Goal: Task Accomplishment & Management: Use online tool/utility

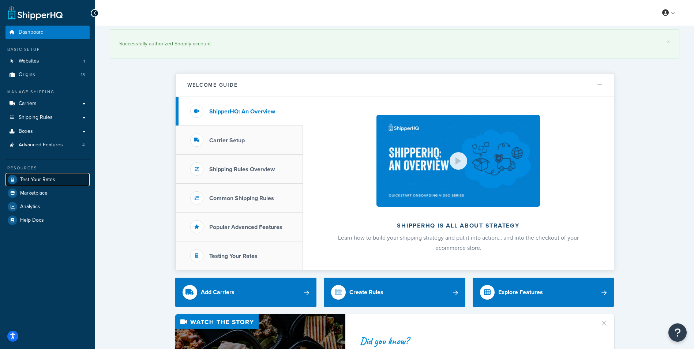
click at [43, 174] on link "Test Your Rates" at bounding box center [47, 179] width 84 height 13
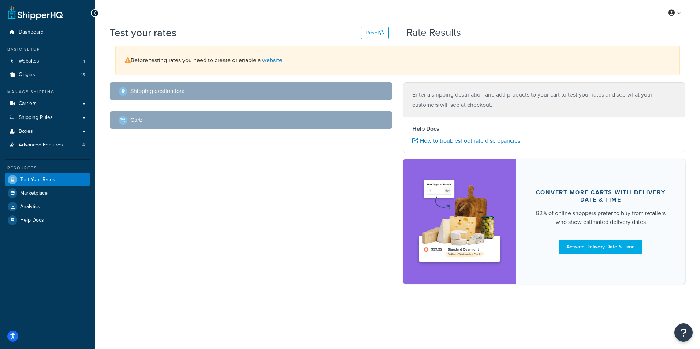
select select "[GEOGRAPHIC_DATA]"
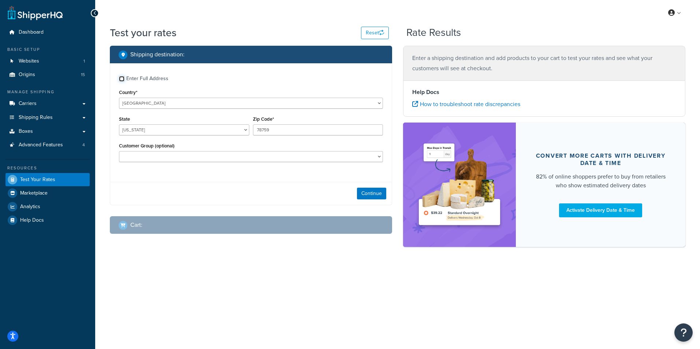
click at [122, 78] on input "Enter Full Address" at bounding box center [121, 78] width 5 height 5
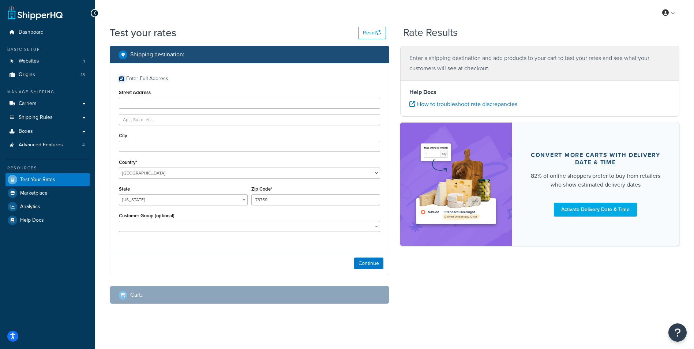
click at [120, 80] on input "Enter Full Address" at bounding box center [121, 78] width 5 height 5
checkbox input "false"
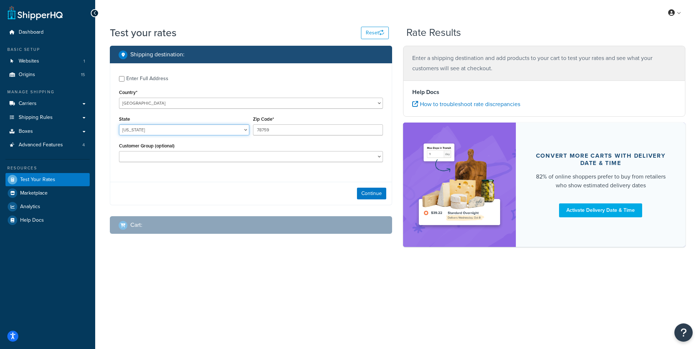
click at [232, 132] on select "[US_STATE] [US_STATE] [US_STATE] [US_STATE] [US_STATE] Armed Forces Americas Ar…" at bounding box center [184, 129] width 130 height 11
select select "TN"
click at [119, 124] on select "[US_STATE] [US_STATE] [US_STATE] [US_STATE] [US_STATE] Armed Forces Americas Ar…" at bounding box center [184, 129] width 130 height 11
click at [316, 128] on input "78759" at bounding box center [318, 129] width 130 height 11
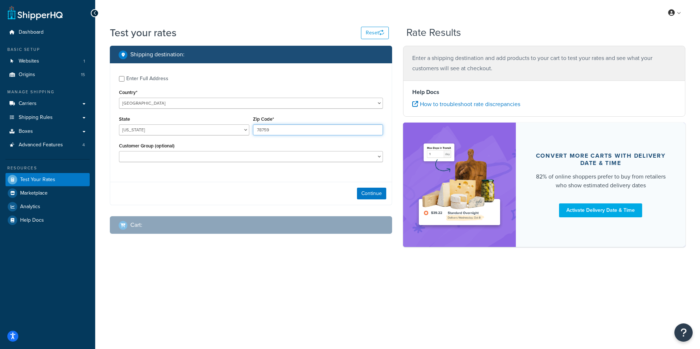
paste input "37214"
type input "37214"
click at [379, 193] on button "Continue" at bounding box center [371, 194] width 29 height 12
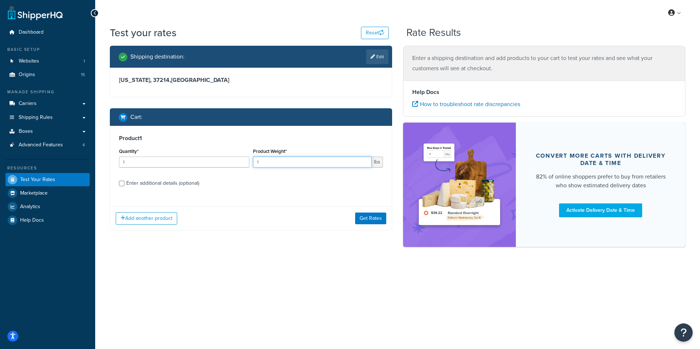
drag, startPoint x: 284, startPoint y: 165, endPoint x: 257, endPoint y: 168, distance: 27.6
click at [257, 168] on div "Product Weight* 1 lbs" at bounding box center [318, 159] width 134 height 27
type input "6"
click at [122, 184] on input "Enter additional details (optional)" at bounding box center [121, 183] width 5 height 5
checkbox input "true"
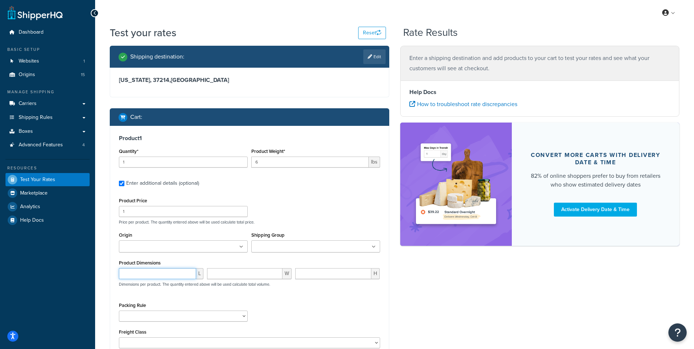
click at [156, 273] on input "number" at bounding box center [157, 273] width 77 height 11
type input "16"
type input "15"
type input "8"
click at [187, 247] on ul at bounding box center [183, 246] width 129 height 12
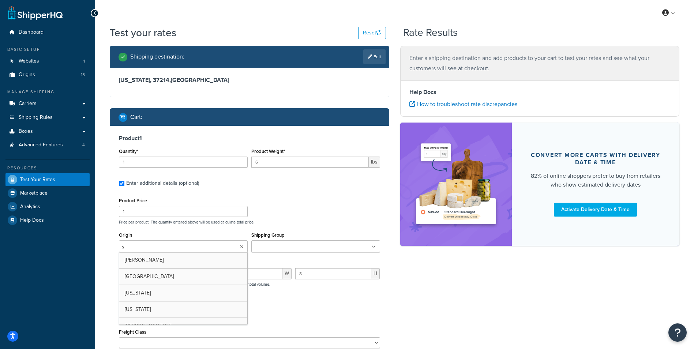
type input "sc"
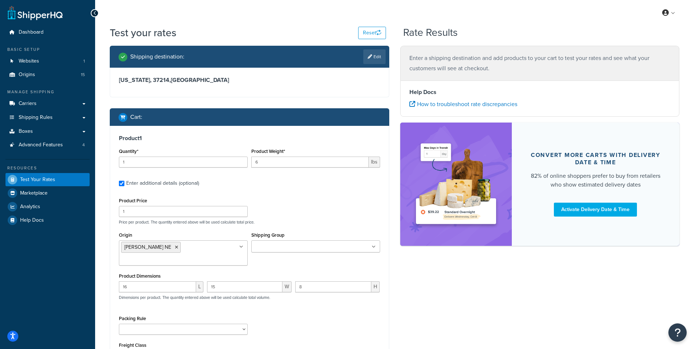
click at [447, 292] on div "Shipping destination : Edit [US_STATE], 37214 , [GEOGRAPHIC_DATA] Cart : Produc…" at bounding box center [394, 231] width 581 height 371
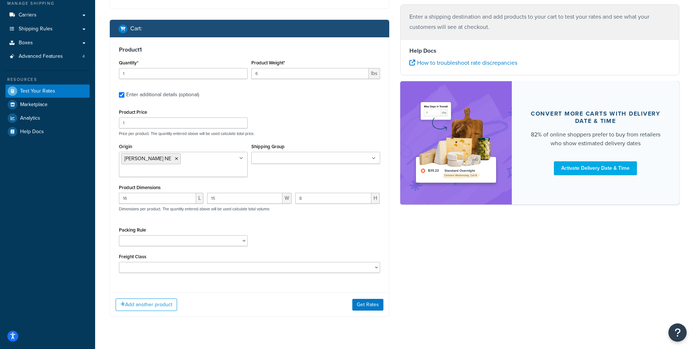
scroll to position [93, 0]
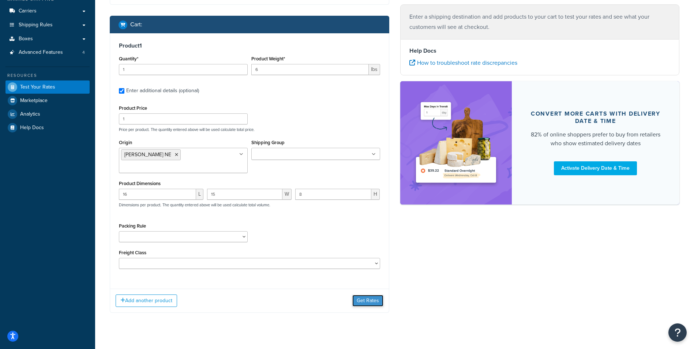
click at [377, 295] on button "Get Rates" at bounding box center [367, 301] width 31 height 12
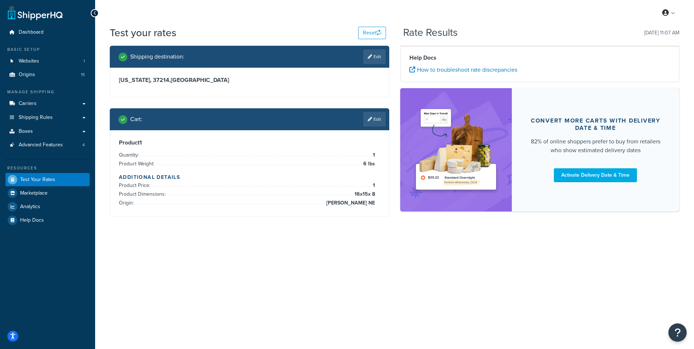
scroll to position [0, 0]
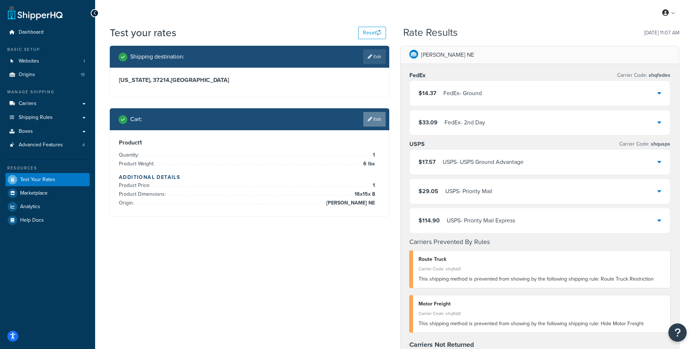
click at [377, 116] on link "Edit" at bounding box center [374, 119] width 22 height 15
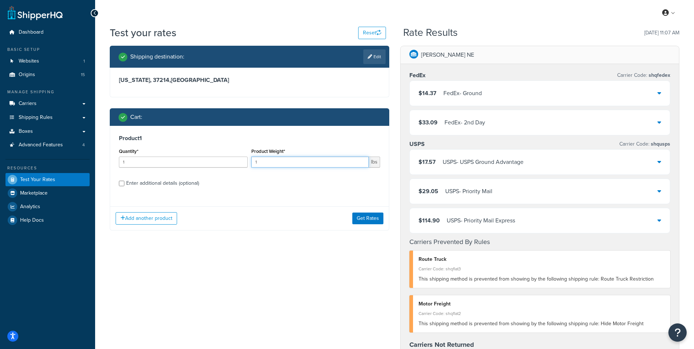
drag, startPoint x: 285, startPoint y: 164, endPoint x: 230, endPoint y: 164, distance: 54.9
click at [230, 164] on div "Quantity* 1 Product Weight* 1 lbs" at bounding box center [249, 159] width 265 height 27
type input "8"
click at [131, 184] on div "Enter additional details (optional)" at bounding box center [162, 183] width 73 height 10
click at [124, 184] on input "Enter additional details (optional)" at bounding box center [121, 183] width 5 height 5
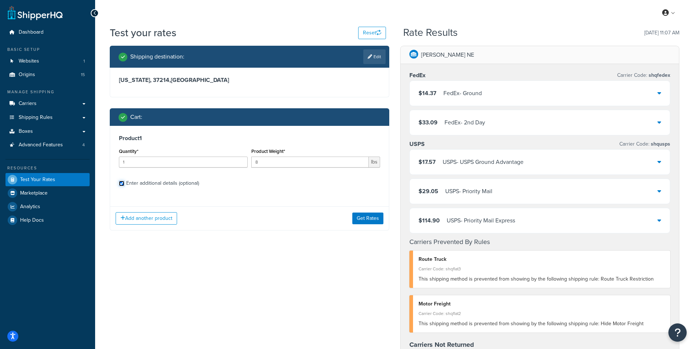
checkbox input "true"
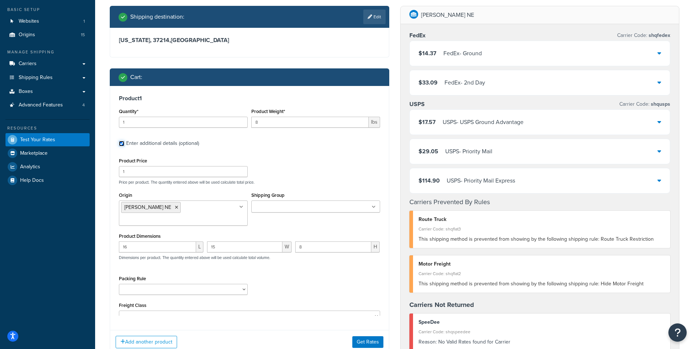
scroll to position [73, 0]
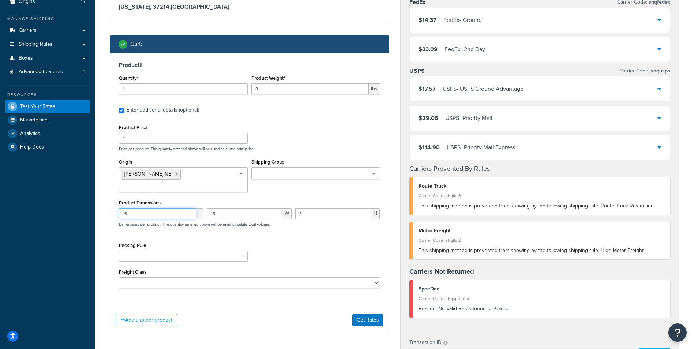
click at [167, 208] on input "16" at bounding box center [157, 213] width 77 height 11
type input "18"
click at [366, 314] on button "Get Rates" at bounding box center [367, 320] width 31 height 12
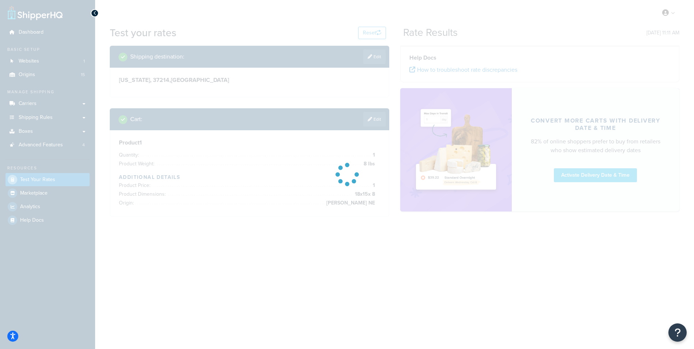
scroll to position [0, 0]
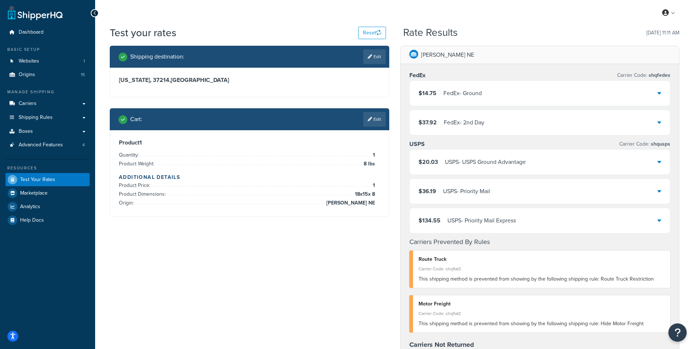
drag, startPoint x: 377, startPoint y: 116, endPoint x: 360, endPoint y: 124, distance: 19.3
click at [377, 116] on link "Edit" at bounding box center [374, 119] width 22 height 15
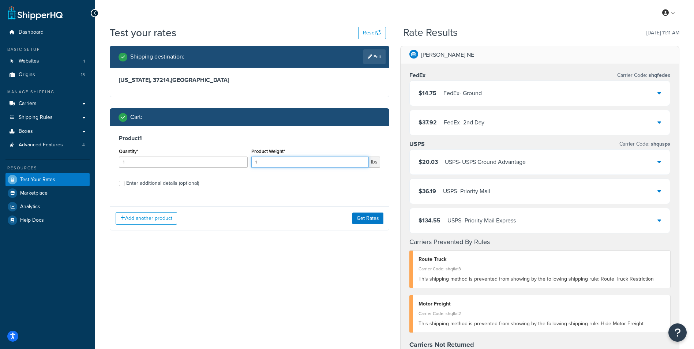
drag, startPoint x: 289, startPoint y: 160, endPoint x: 182, endPoint y: 160, distance: 106.5
click at [182, 160] on div "Quantity* 1 Product Weight* 1 lbs" at bounding box center [249, 159] width 265 height 27
type input "7"
click at [147, 183] on div "Enter additional details (optional)" at bounding box center [162, 183] width 73 height 10
click at [124, 183] on input "Enter additional details (optional)" at bounding box center [121, 183] width 5 height 5
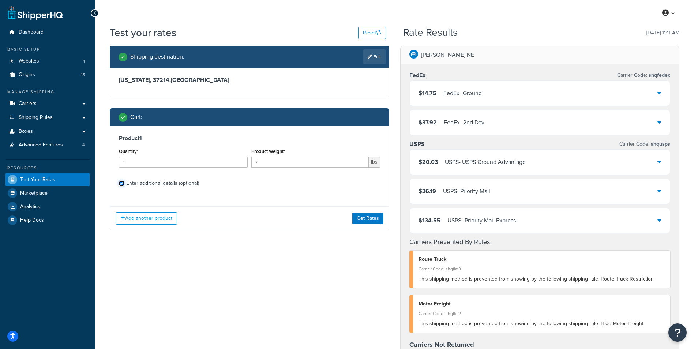
checkbox input "true"
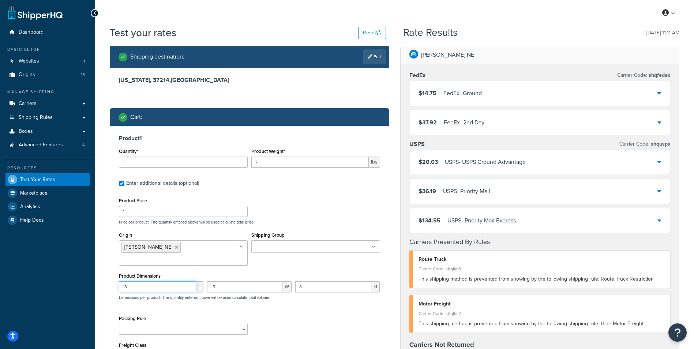
drag, startPoint x: 149, startPoint y: 274, endPoint x: 112, endPoint y: 274, distance: 37.7
click at [116, 274] on div "Product 1 Quantity* 1 Product Weight* 7 lbs Enter additional details (optional)…" at bounding box center [249, 251] width 279 height 250
type input "16"
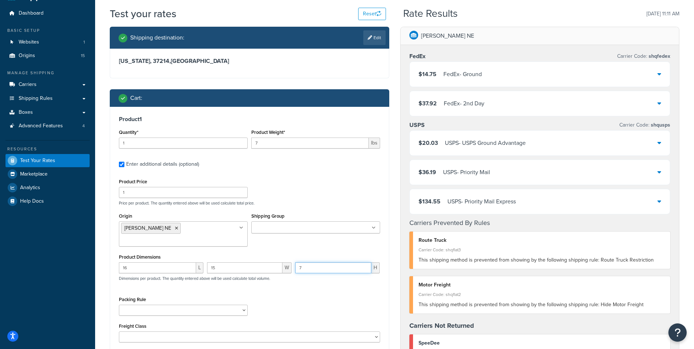
scroll to position [110, 0]
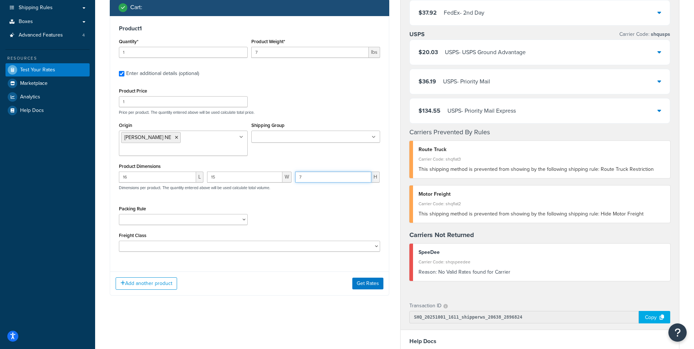
type input "7"
click at [371, 272] on div "Add another product Get Rates" at bounding box center [249, 284] width 279 height 24
click at [374, 281] on div "Add another product Get Rates" at bounding box center [249, 284] width 279 height 24
click at [376, 278] on button "Get Rates" at bounding box center [367, 284] width 31 height 12
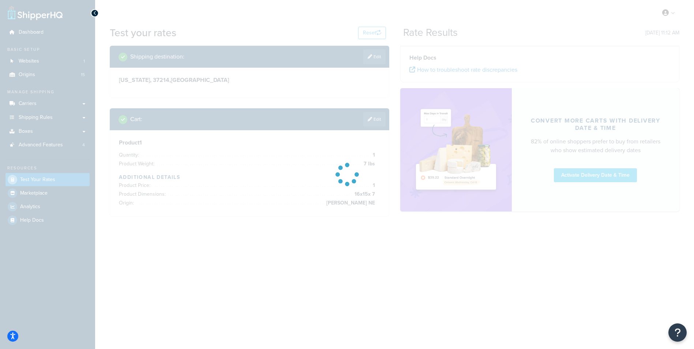
scroll to position [0, 0]
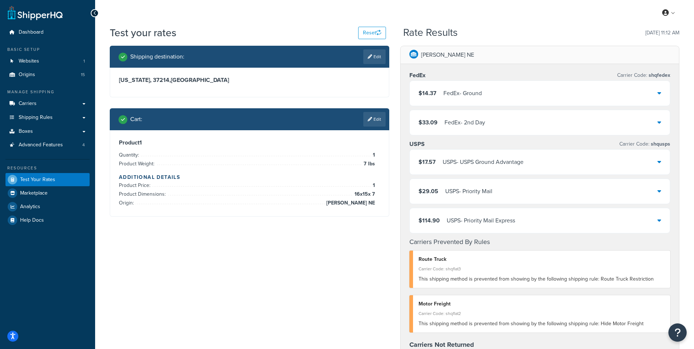
drag, startPoint x: 378, startPoint y: 117, endPoint x: 368, endPoint y: 124, distance: 12.0
click at [378, 117] on link "Edit" at bounding box center [374, 119] width 22 height 15
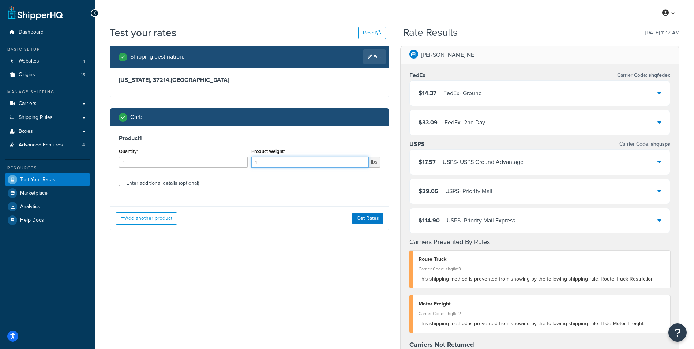
drag, startPoint x: 230, startPoint y: 153, endPoint x: 186, endPoint y: 161, distance: 45.2
click at [202, 154] on div "Quantity* 1 Product Weight* 1 lbs" at bounding box center [249, 159] width 265 height 27
type input "8.5"
drag, startPoint x: 170, startPoint y: 183, endPoint x: 168, endPoint y: 187, distance: 4.8
click at [170, 183] on div "Enter additional details (optional)" at bounding box center [162, 183] width 73 height 10
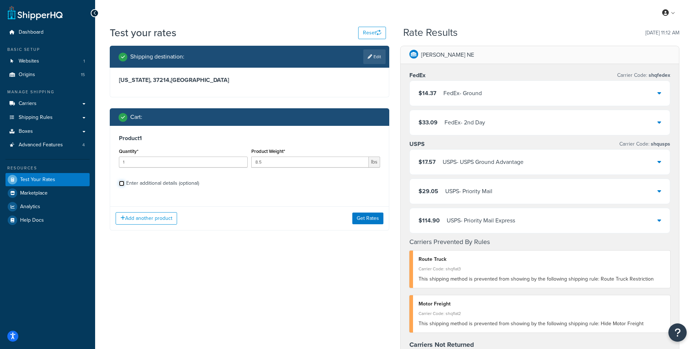
click at [124, 183] on input "Enter additional details (optional)" at bounding box center [121, 183] width 5 height 5
checkbox input "true"
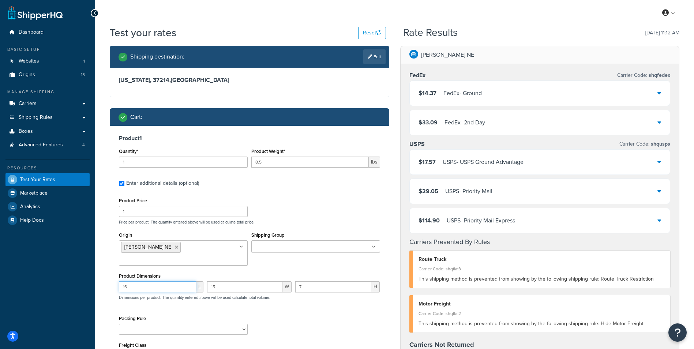
drag, startPoint x: 146, startPoint y: 273, endPoint x: 108, endPoint y: 275, distance: 38.1
click at [108, 275] on div "Shipping destination : Edit [US_STATE], 37214 , [GEOGRAPHIC_DATA] Cart : Produc…" at bounding box center [249, 231] width 291 height 371
type input "18"
click at [208, 281] on input "15" at bounding box center [244, 286] width 75 height 11
type input "16"
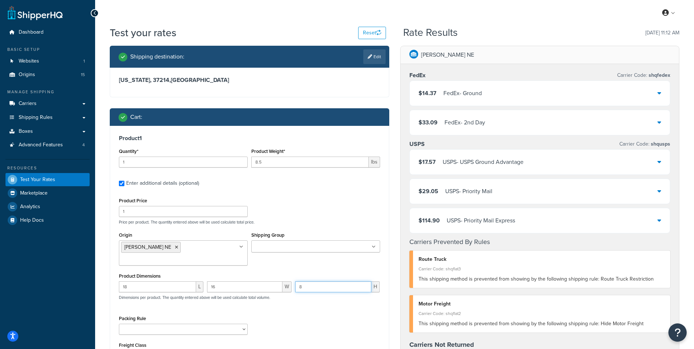
type input "8"
click at [283, 314] on div "Packing Rule 10490 Box 11551 Box 11552 Box 11555 Box 14" Durafans 18" Durafans …" at bounding box center [249, 327] width 265 height 27
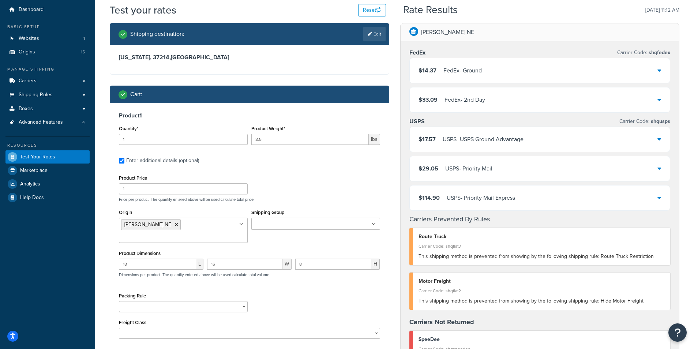
scroll to position [183, 0]
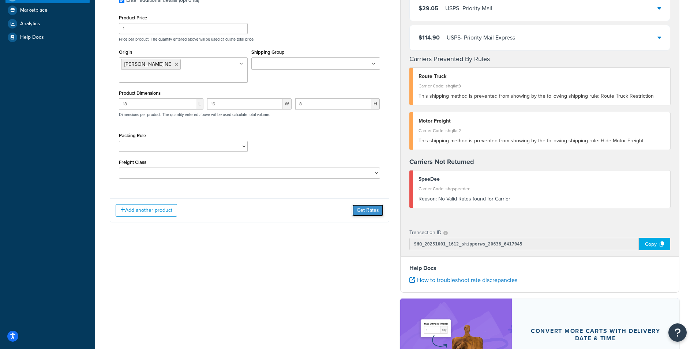
click at [377, 205] on button "Get Rates" at bounding box center [367, 211] width 31 height 12
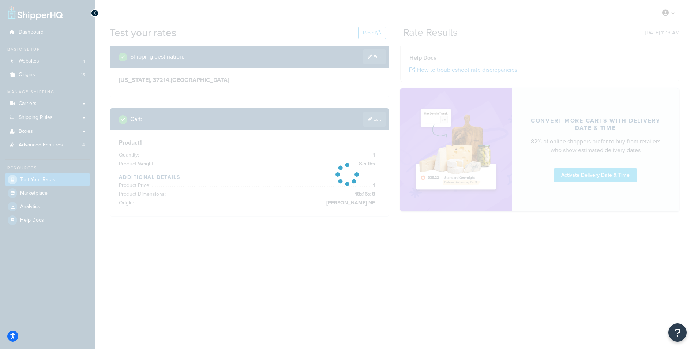
scroll to position [0, 0]
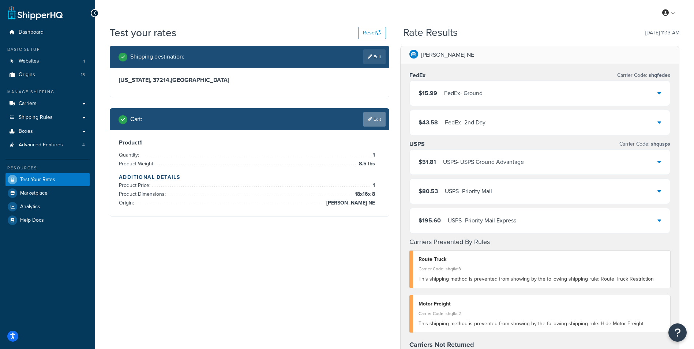
click at [375, 118] on link "Edit" at bounding box center [374, 119] width 22 height 15
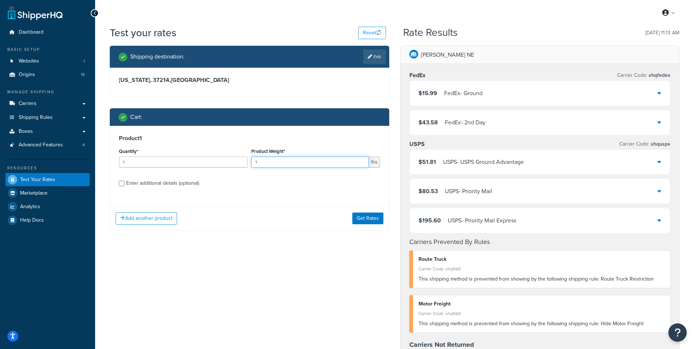
click at [314, 164] on input "1" at bounding box center [309, 162] width 117 height 11
click at [314, 163] on input "1" at bounding box center [309, 162] width 117 height 11
type input "195"
click at [183, 182] on div "Enter additional details (optional)" at bounding box center [162, 183] width 73 height 10
click at [124, 182] on input "Enter additional details (optional)" at bounding box center [121, 183] width 5 height 5
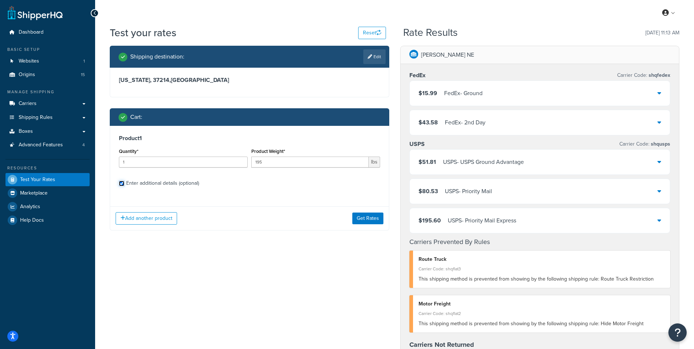
checkbox input "true"
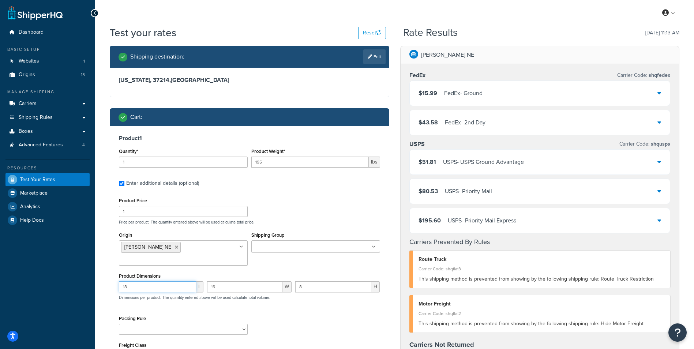
click at [148, 281] on input "18" at bounding box center [157, 286] width 77 height 11
type input "29"
type input "35"
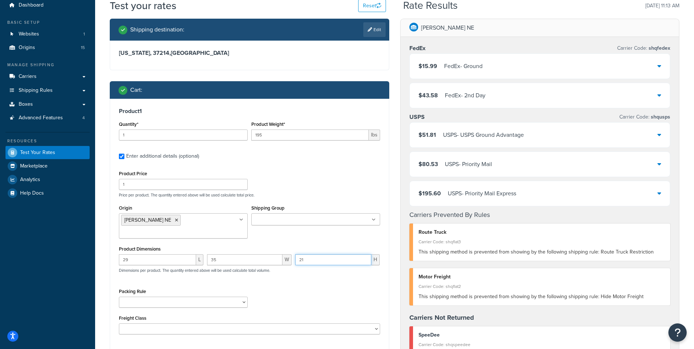
scroll to position [183, 0]
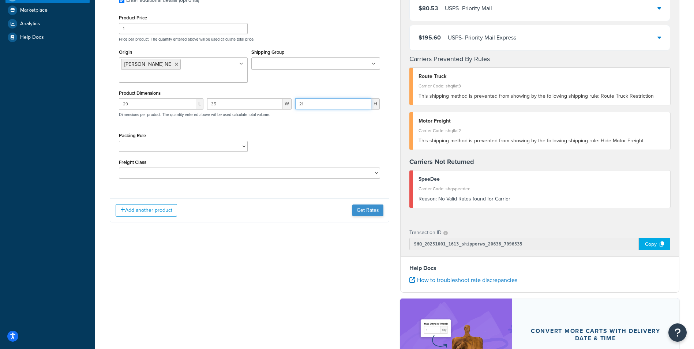
type input "21"
click at [373, 205] on button "Get Rates" at bounding box center [367, 211] width 31 height 12
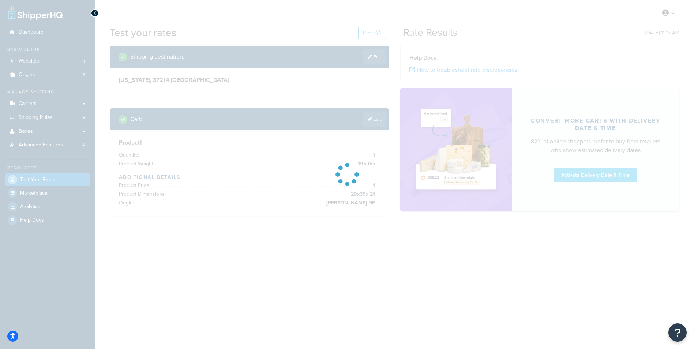
scroll to position [0, 0]
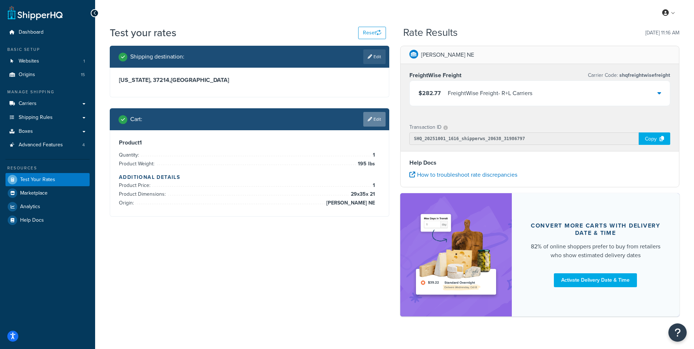
click at [374, 121] on link "Edit" at bounding box center [374, 119] width 22 height 15
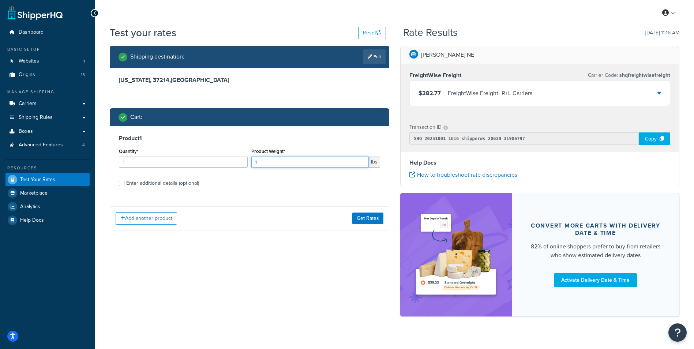
click at [317, 162] on input "1" at bounding box center [309, 162] width 117 height 11
type input "80"
click at [140, 185] on div "Enter additional details (optional)" at bounding box center [162, 183] width 73 height 10
click at [124, 185] on input "Enter additional details (optional)" at bounding box center [121, 183] width 5 height 5
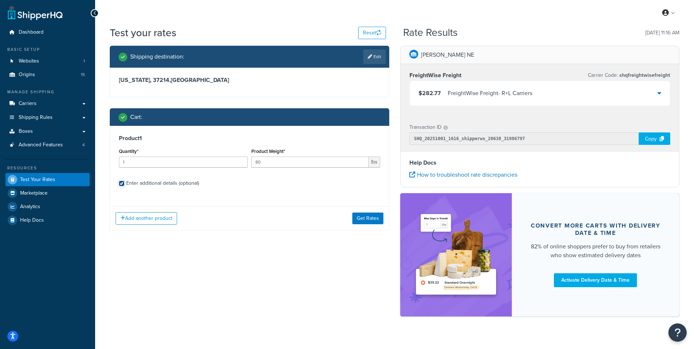
checkbox input "true"
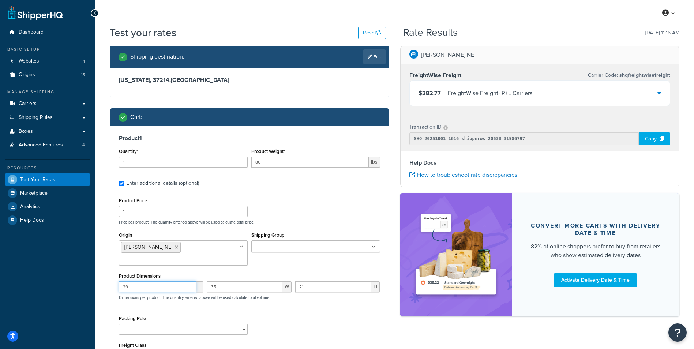
click at [155, 281] on input "29" at bounding box center [157, 286] width 77 height 11
click at [154, 281] on input "29" at bounding box center [157, 286] width 77 height 11
type input "28"
type input "18"
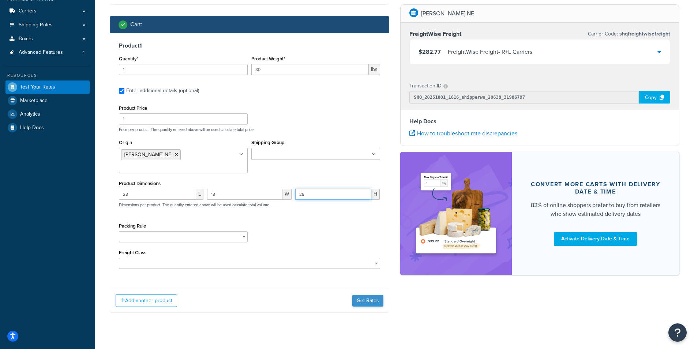
type input "28"
click at [364, 295] on button "Get Rates" at bounding box center [367, 301] width 31 height 12
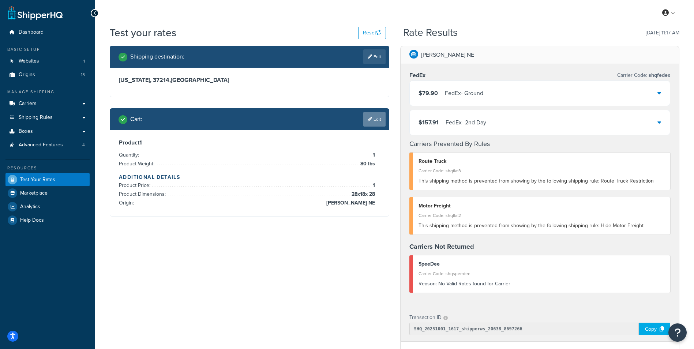
click at [382, 118] on link "Edit" at bounding box center [374, 119] width 22 height 15
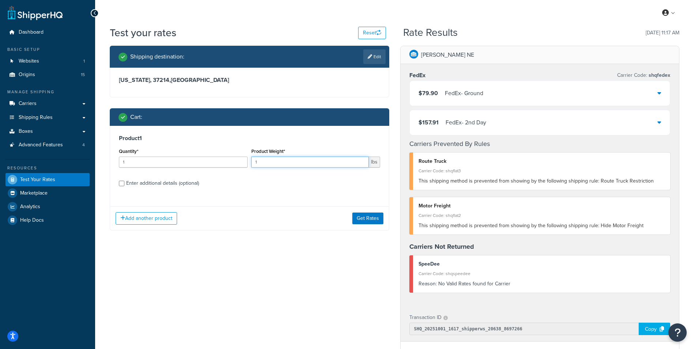
click at [338, 165] on input "1" at bounding box center [309, 162] width 117 height 11
type input "120"
click at [161, 181] on div "Enter additional details (optional)" at bounding box center [162, 183] width 73 height 10
click at [124, 181] on input "Enter additional details (optional)" at bounding box center [121, 183] width 5 height 5
checkbox input "true"
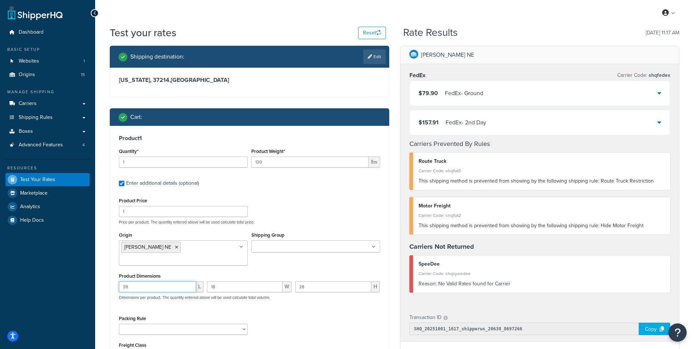
click at [172, 281] on input "28" at bounding box center [157, 286] width 77 height 11
type input "2"
type input "32"
type input "34"
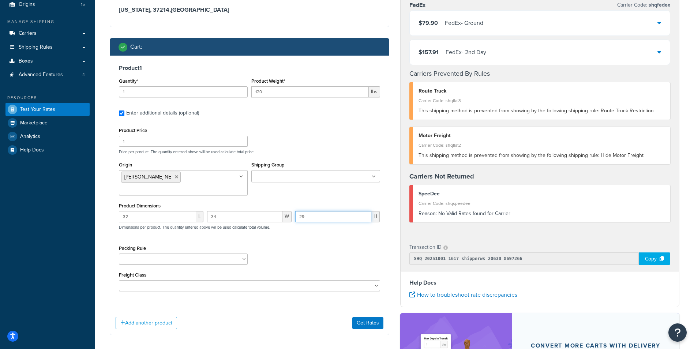
scroll to position [73, 0]
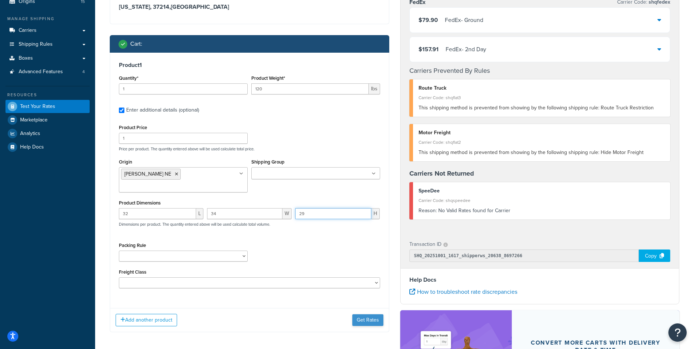
type input "29"
click at [374, 314] on button "Get Rates" at bounding box center [367, 320] width 31 height 12
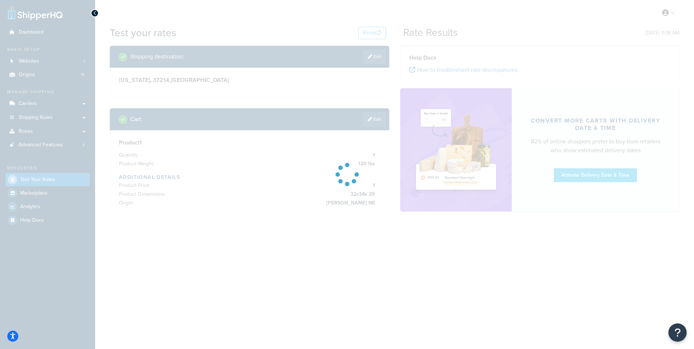
scroll to position [0, 0]
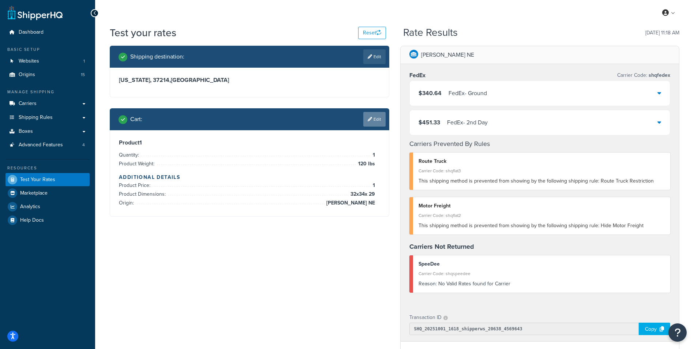
click at [378, 121] on link "Edit" at bounding box center [374, 119] width 22 height 15
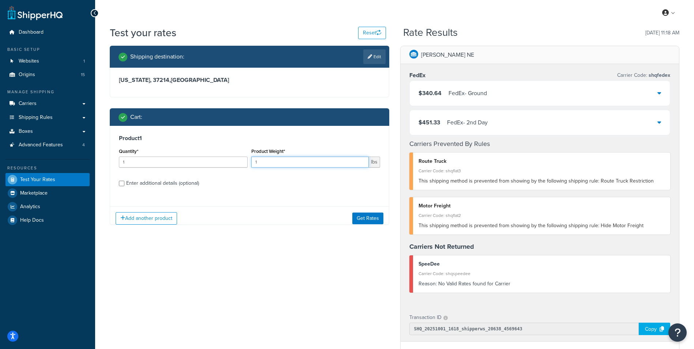
click at [321, 162] on input "1" at bounding box center [309, 162] width 117 height 11
click at [321, 161] on input "1" at bounding box center [309, 162] width 117 height 11
type input "33"
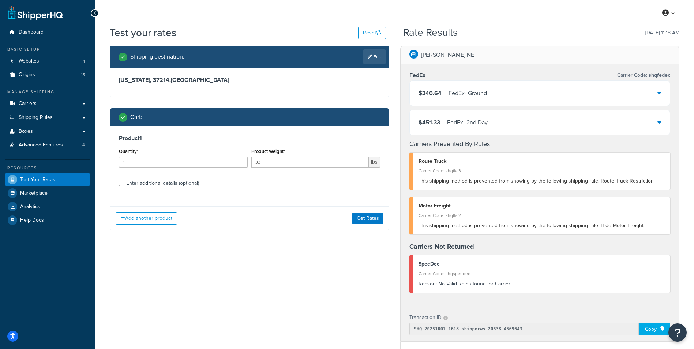
click at [159, 181] on div "Enter additional details (optional)" at bounding box center [162, 183] width 73 height 10
click at [124, 181] on input "Enter additional details (optional)" at bounding box center [121, 183] width 5 height 5
checkbox input "true"
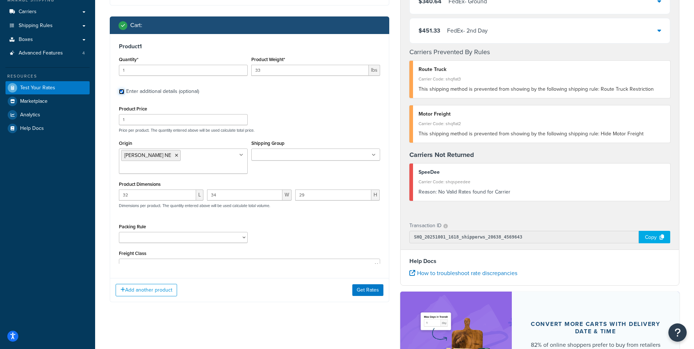
scroll to position [110, 0]
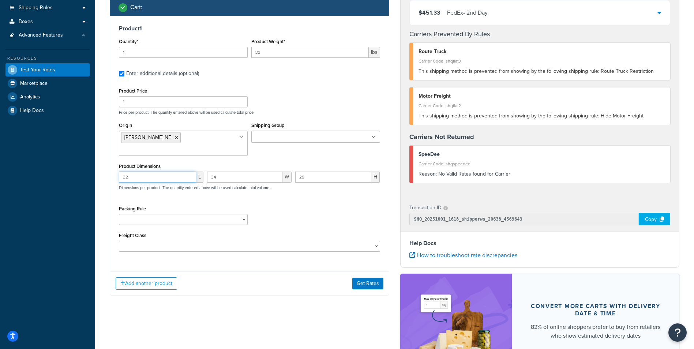
drag, startPoint x: 153, startPoint y: 164, endPoint x: 105, endPoint y: 164, distance: 48.3
click at [105, 164] on div "Shipping destination : Edit [US_STATE], 37214 , [GEOGRAPHIC_DATA] Cart : Produc…" at bounding box center [249, 121] width 291 height 371
type input "28"
type input "30"
type input "36"
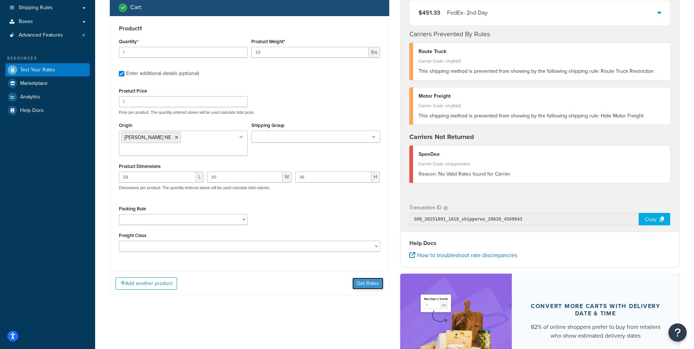
click at [366, 278] on button "Get Rates" at bounding box center [367, 284] width 31 height 12
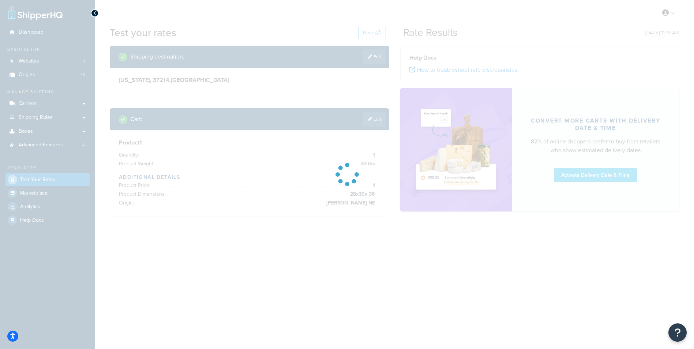
scroll to position [0, 0]
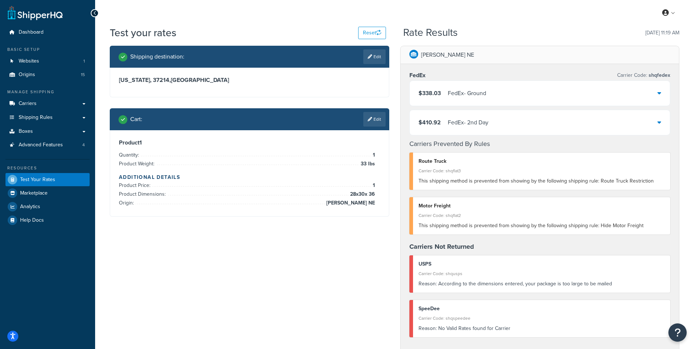
click at [640, 95] on div "$338.03 FedEx - Ground" at bounding box center [540, 93] width 261 height 25
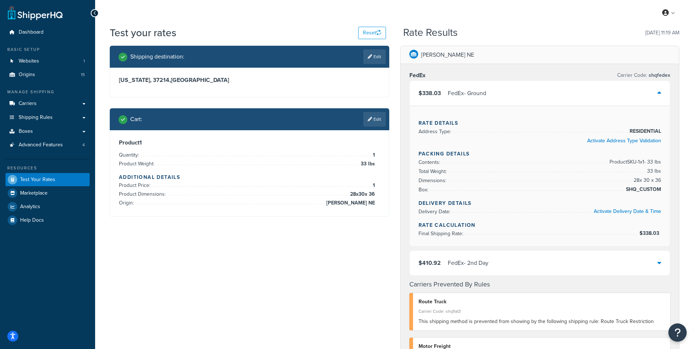
click at [646, 93] on div "$338.03 FedEx - Ground" at bounding box center [540, 93] width 261 height 25
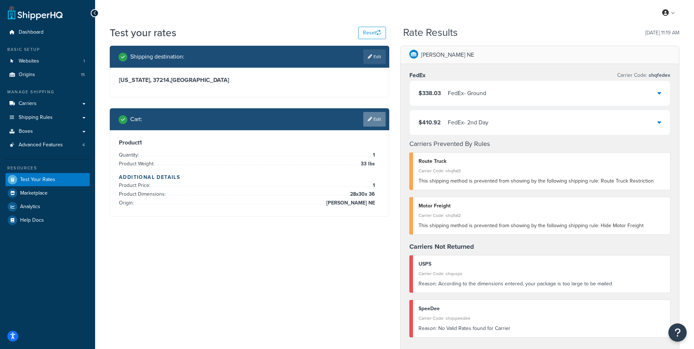
click at [376, 120] on link "Edit" at bounding box center [374, 119] width 22 height 15
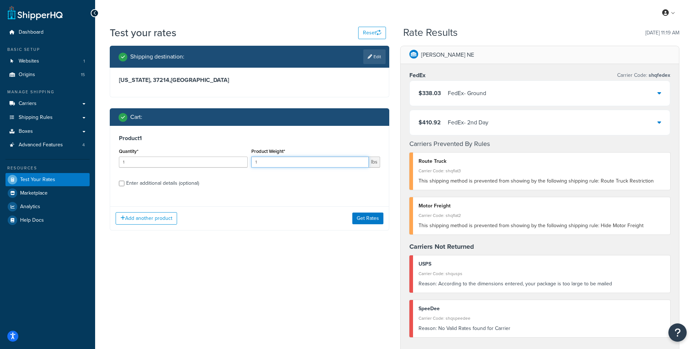
click at [268, 160] on input "1" at bounding box center [309, 162] width 117 height 11
type input "20"
click at [179, 180] on div "Enter additional details (optional)" at bounding box center [162, 183] width 73 height 10
click at [124, 181] on input "Enter additional details (optional)" at bounding box center [121, 183] width 5 height 5
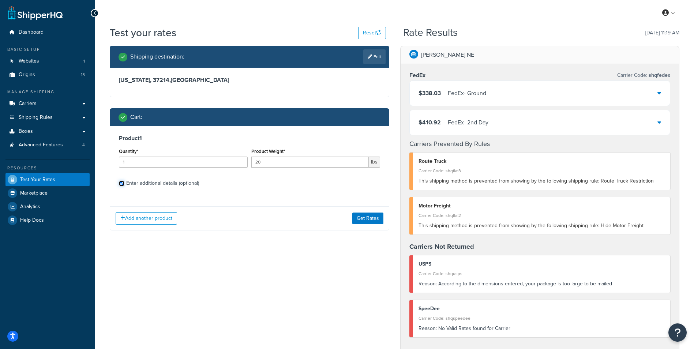
checkbox input "true"
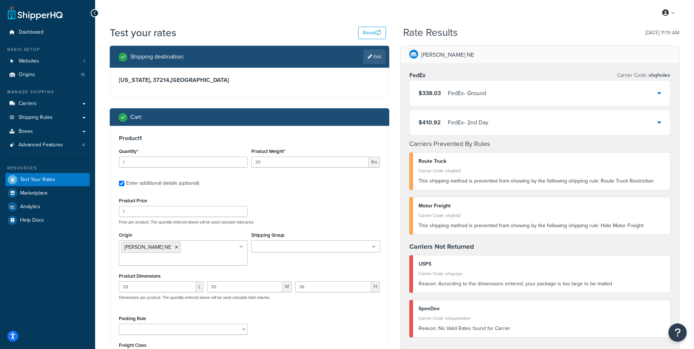
click at [158, 282] on div "28 L" at bounding box center [161, 289] width 88 height 16
click at [158, 281] on input "28" at bounding box center [157, 286] width 77 height 11
type input "2"
type input "19"
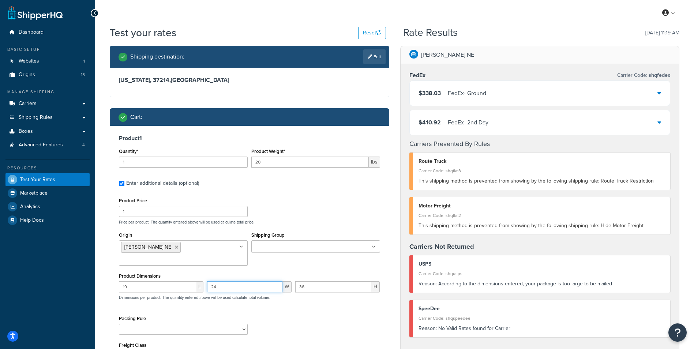
type input "24"
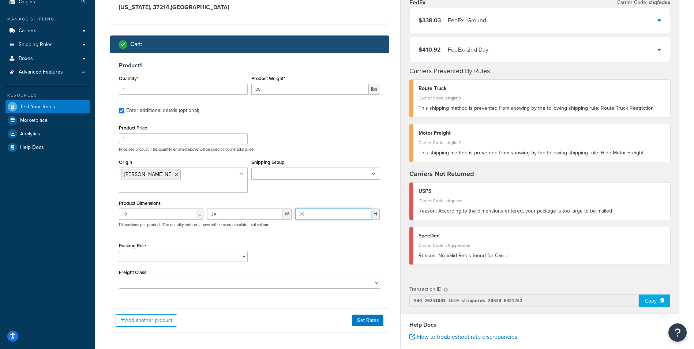
scroll to position [73, 0]
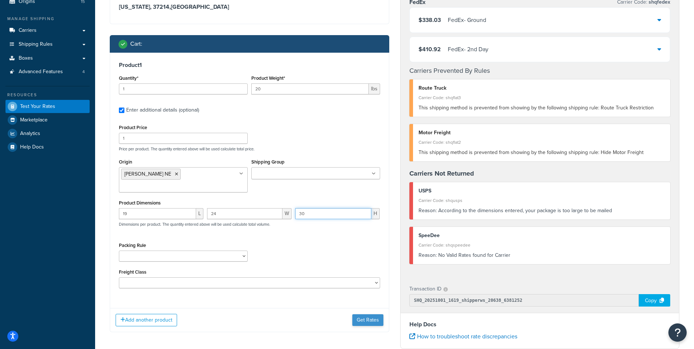
type input "30"
click at [374, 314] on button "Get Rates" at bounding box center [367, 320] width 31 height 12
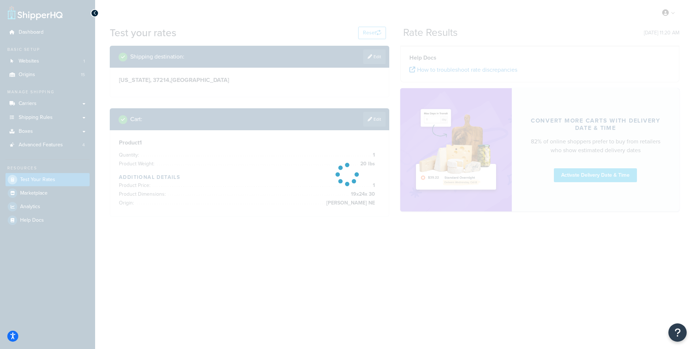
scroll to position [0, 0]
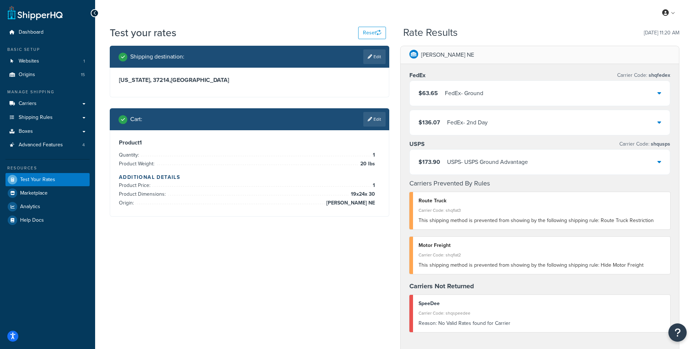
click at [371, 123] on link "Edit" at bounding box center [374, 119] width 22 height 15
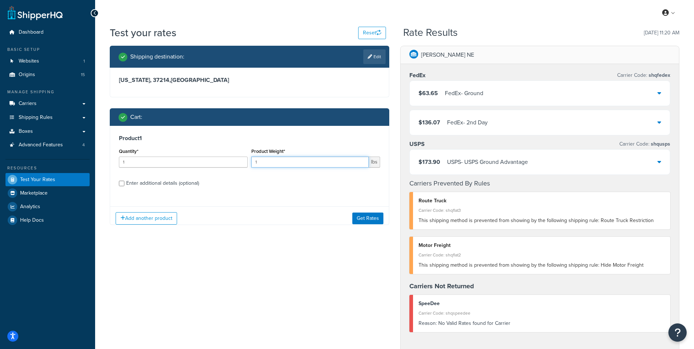
click at [325, 159] on input "1" at bounding box center [309, 162] width 117 height 11
type input "10"
click at [175, 180] on div "Enter additional details (optional)" at bounding box center [162, 183] width 73 height 10
click at [124, 181] on input "Enter additional details (optional)" at bounding box center [121, 183] width 5 height 5
checkbox input "true"
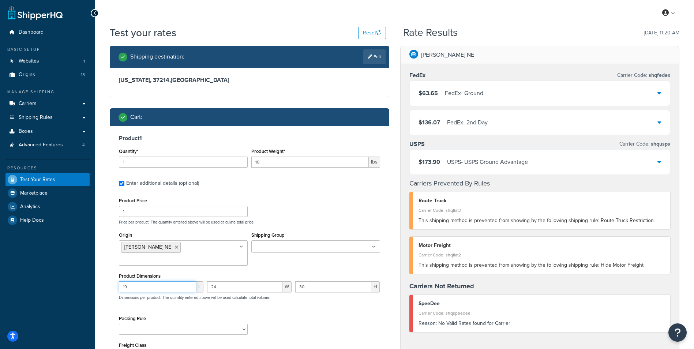
click at [165, 281] on input "19" at bounding box center [157, 286] width 77 height 11
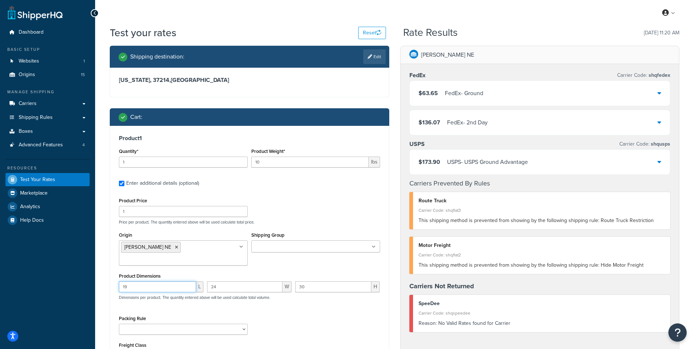
click at [165, 281] on input "19" at bounding box center [157, 286] width 77 height 11
type input "16"
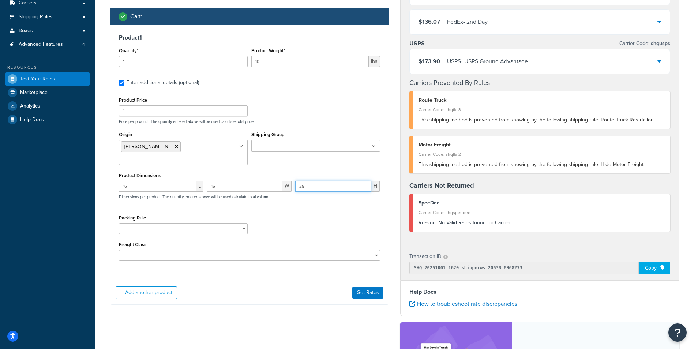
scroll to position [146, 0]
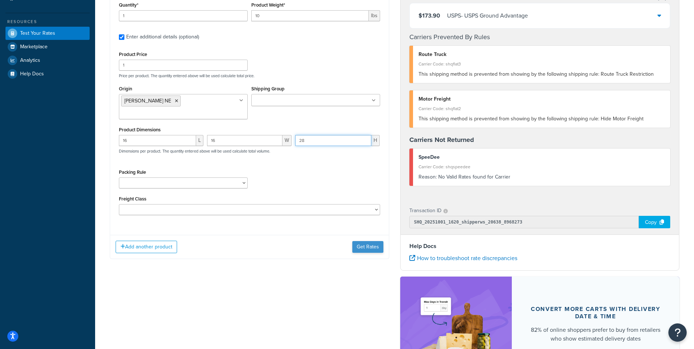
type input "28"
click at [360, 241] on button "Get Rates" at bounding box center [367, 247] width 31 height 12
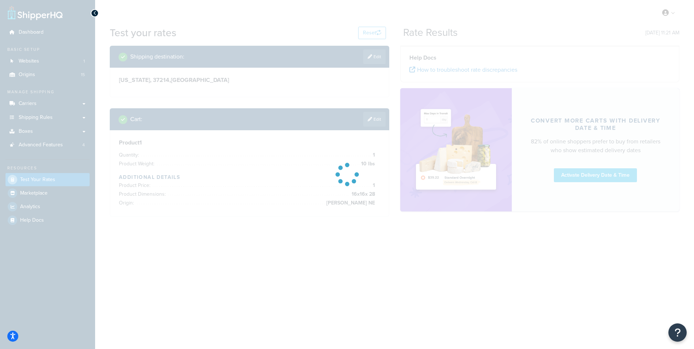
scroll to position [0, 0]
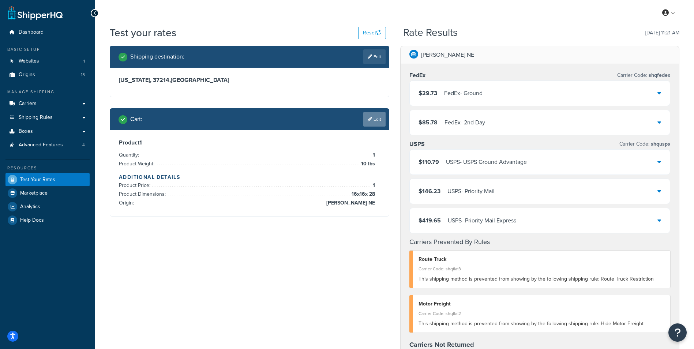
click at [383, 116] on link "Edit" at bounding box center [374, 119] width 22 height 15
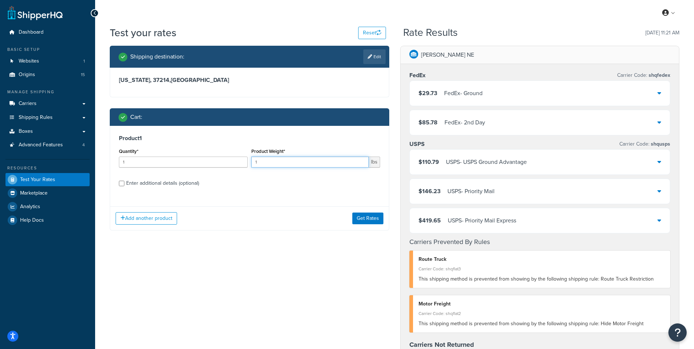
drag, startPoint x: 258, startPoint y: 163, endPoint x: 183, endPoint y: 155, distance: 75.8
click at [183, 155] on div "Quantity* 1 Product Weight* 1 lbs" at bounding box center [249, 159] width 265 height 27
type input "50"
click at [158, 180] on div "Enter additional details (optional)" at bounding box center [162, 183] width 73 height 10
click at [124, 181] on input "Enter additional details (optional)" at bounding box center [121, 183] width 5 height 5
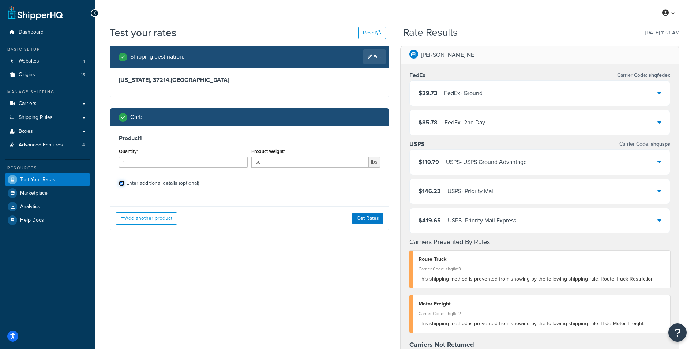
checkbox input "true"
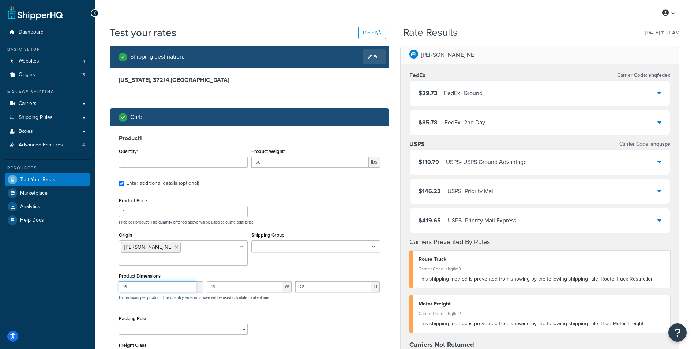
click at [148, 281] on input "16" at bounding box center [157, 286] width 77 height 11
type input "1"
type input "28"
type input "30"
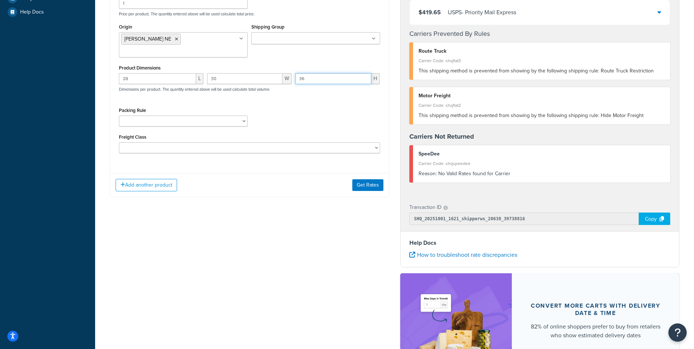
scroll to position [220, 0]
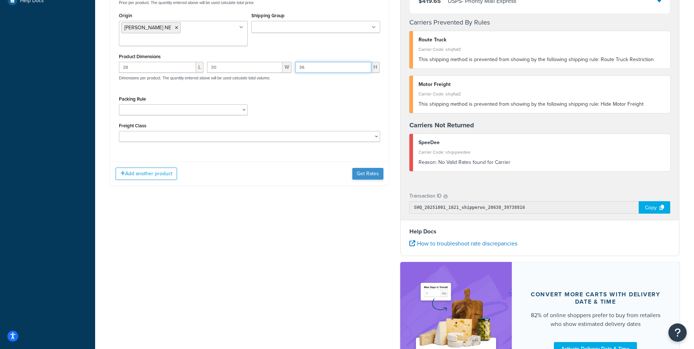
type input "36"
click at [368, 168] on button "Get Rates" at bounding box center [367, 174] width 31 height 12
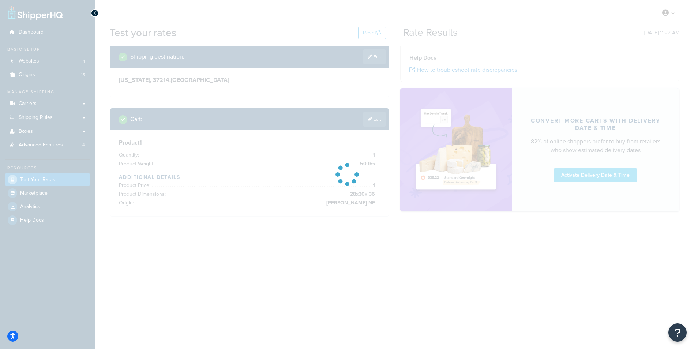
scroll to position [0, 0]
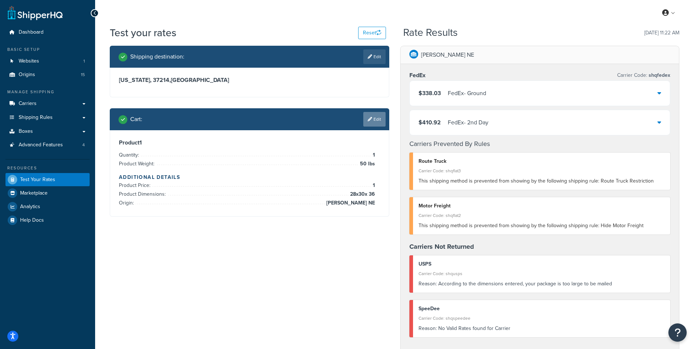
click at [377, 112] on link "Edit" at bounding box center [374, 119] width 22 height 15
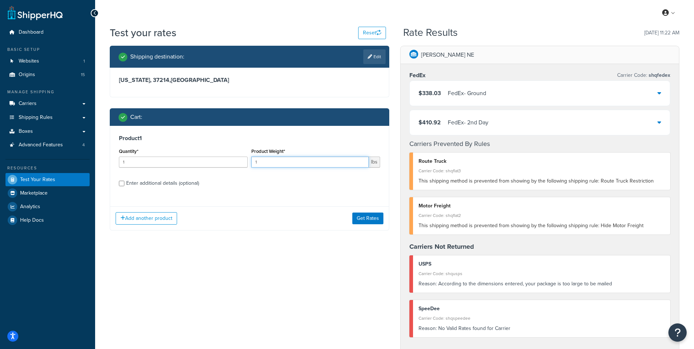
drag, startPoint x: 281, startPoint y: 164, endPoint x: 252, endPoint y: 160, distance: 29.1
click at [252, 160] on input "1" at bounding box center [309, 162] width 117 height 11
type input "40"
click at [150, 184] on div "Enter additional details (optional)" at bounding box center [162, 183] width 73 height 10
click at [124, 184] on input "Enter additional details (optional)" at bounding box center [121, 183] width 5 height 5
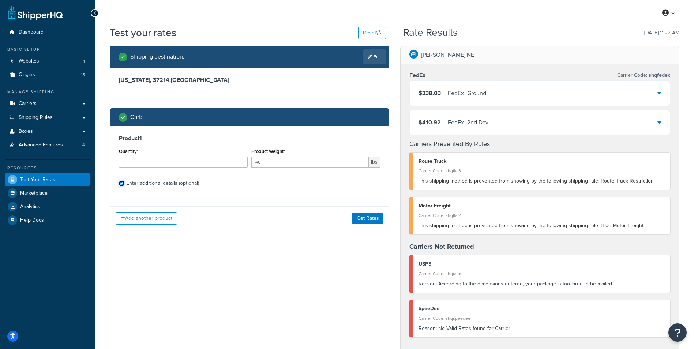
checkbox input "true"
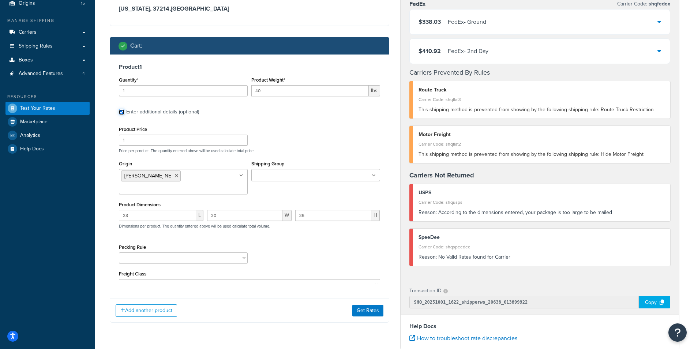
scroll to position [73, 0]
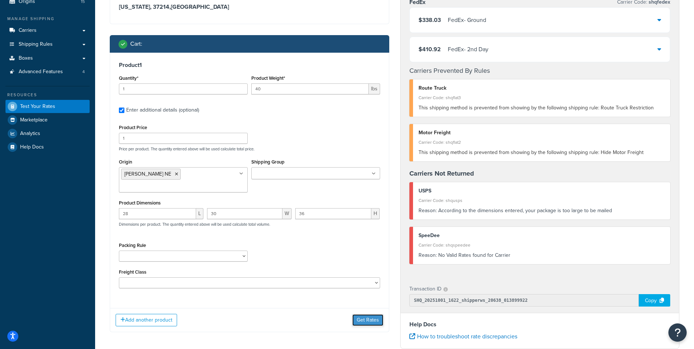
click at [369, 314] on button "Get Rates" at bounding box center [367, 320] width 31 height 12
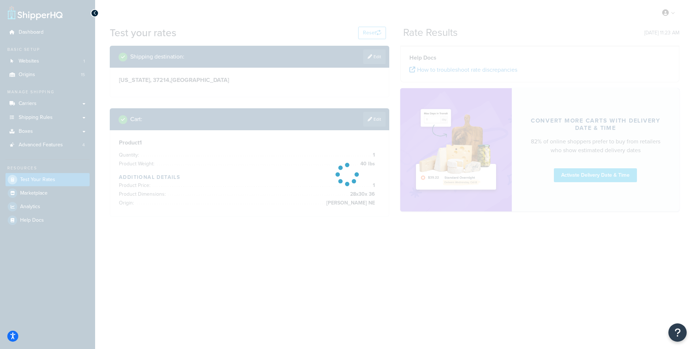
scroll to position [0, 0]
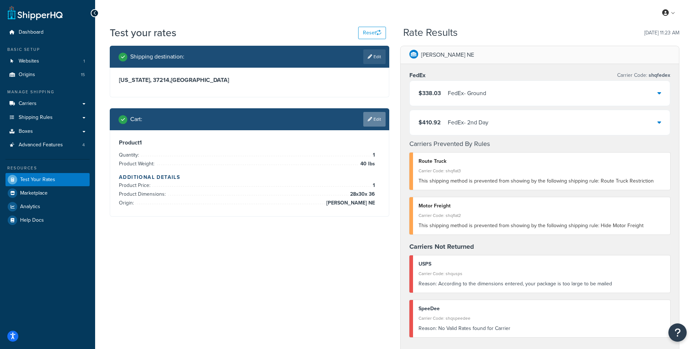
click at [380, 119] on link "Edit" at bounding box center [374, 119] width 22 height 15
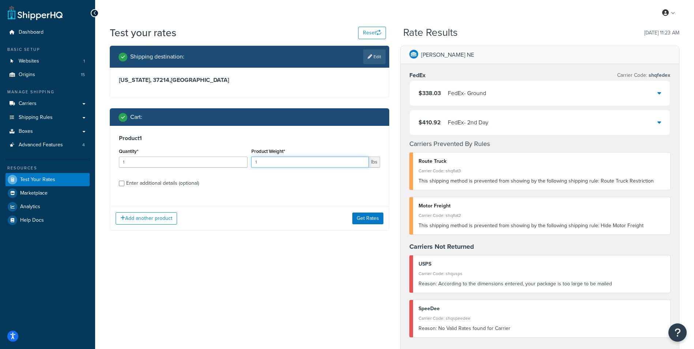
drag, startPoint x: 288, startPoint y: 165, endPoint x: 190, endPoint y: 155, distance: 98.6
click at [190, 155] on div "Quantity* 1 Product Weight* 1 lbs" at bounding box center [249, 159] width 265 height 27
type input "50"
click at [178, 186] on div "Enter additional details (optional)" at bounding box center [162, 183] width 73 height 10
click at [124, 186] on input "Enter additional details (optional)" at bounding box center [121, 183] width 5 height 5
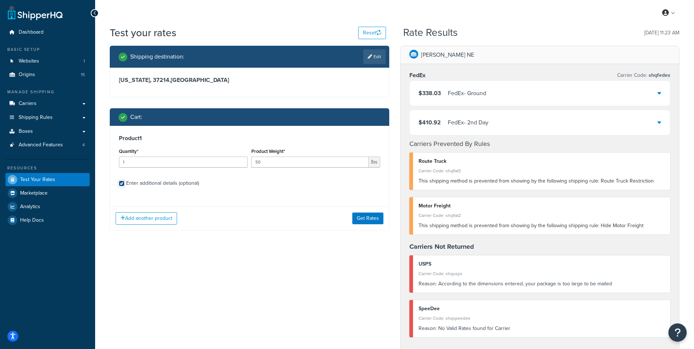
checkbox input "true"
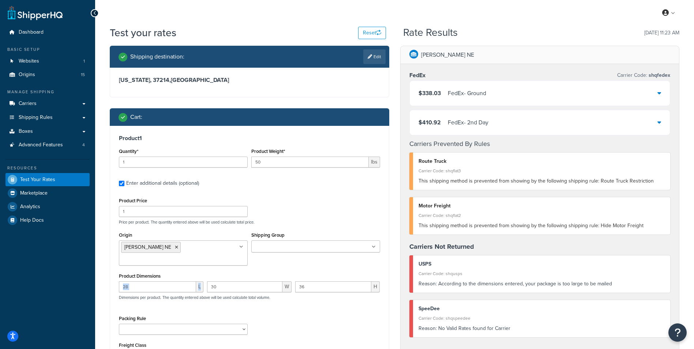
drag, startPoint x: 171, startPoint y: 282, endPoint x: 134, endPoint y: 273, distance: 37.4
click at [134, 281] on div "28 L" at bounding box center [161, 289] width 88 height 16
click at [134, 281] on input "28" at bounding box center [157, 286] width 77 height 11
type input "20"
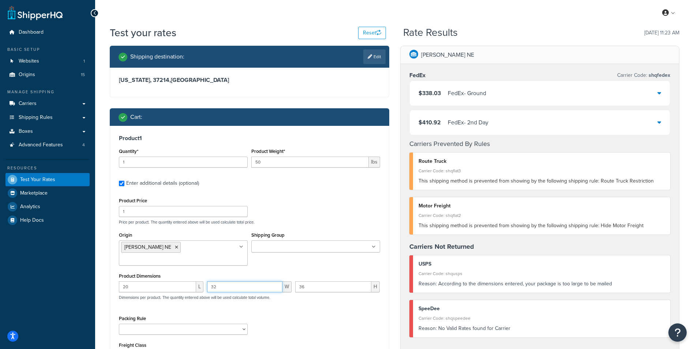
type input "32"
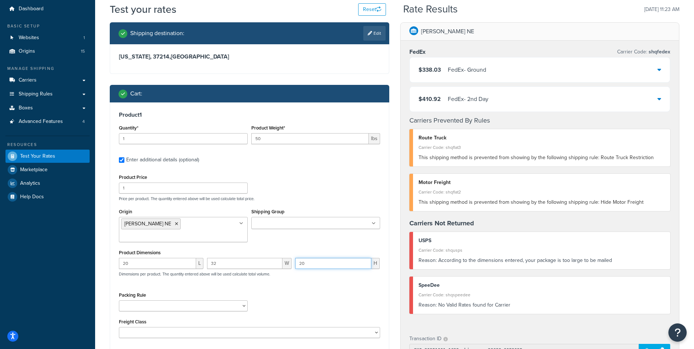
scroll to position [146, 0]
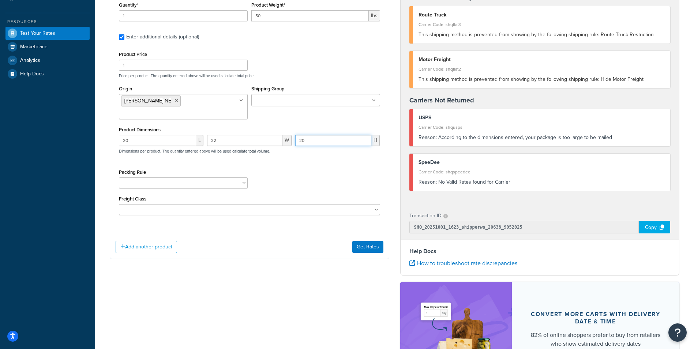
type input "20"
click at [372, 241] on button "Get Rates" at bounding box center [367, 247] width 31 height 12
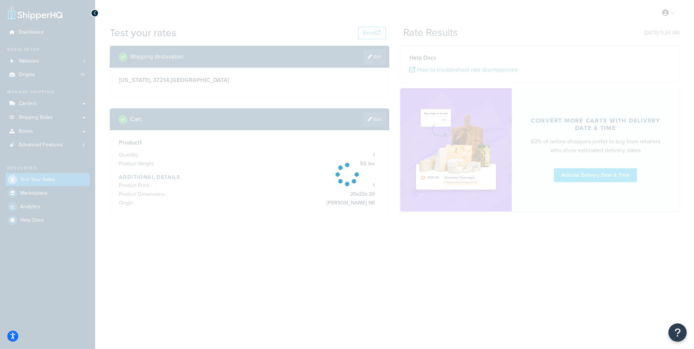
scroll to position [0, 0]
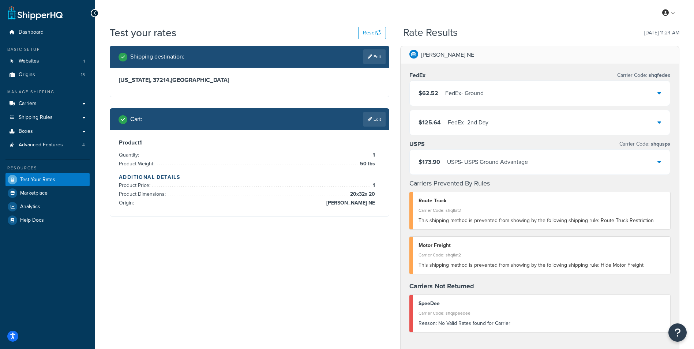
click at [379, 117] on link "Edit" at bounding box center [374, 119] width 22 height 15
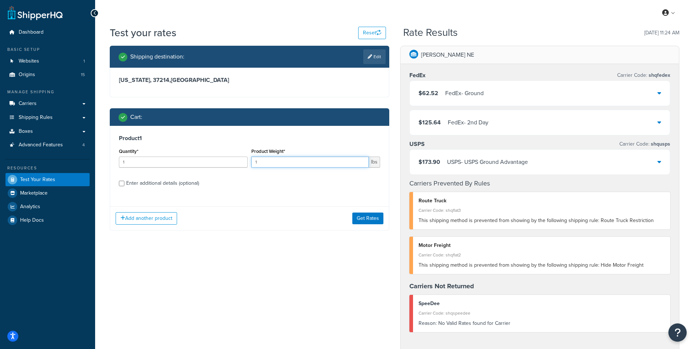
drag, startPoint x: 342, startPoint y: 165, endPoint x: 215, endPoint y: 152, distance: 127.6
click at [215, 152] on div "Quantity* 1 Product Weight* 1 lbs" at bounding box center [249, 159] width 265 height 27
type input "25"
click at [164, 184] on div "Enter additional details (optional)" at bounding box center [162, 183] width 73 height 10
click at [124, 184] on input "Enter additional details (optional)" at bounding box center [121, 183] width 5 height 5
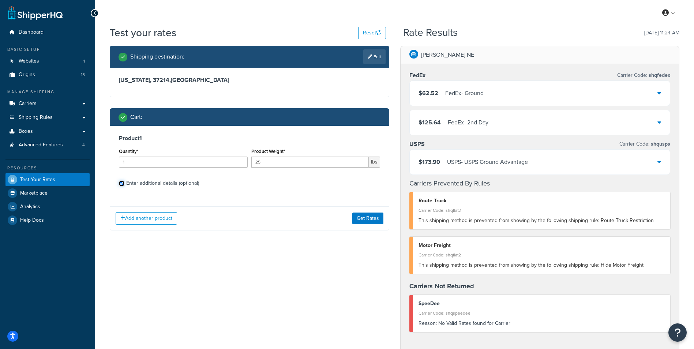
checkbox input "true"
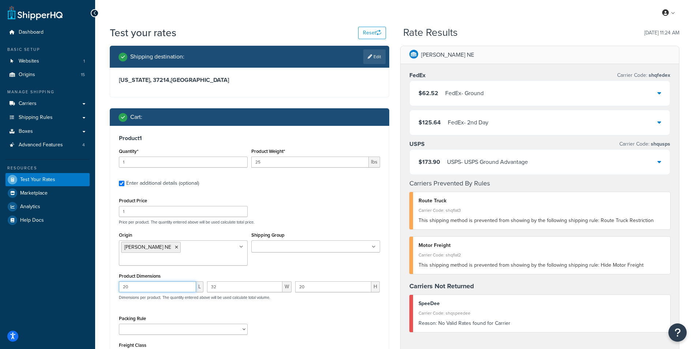
drag, startPoint x: 171, startPoint y: 275, endPoint x: 75, endPoint y: 278, distance: 95.9
click at [75, 278] on div "Dashboard Basic Setup Websites 1 Origins 15 Manage Shipping Carriers Carriers A…" at bounding box center [347, 295] width 694 height 590
type input "21"
type input "23"
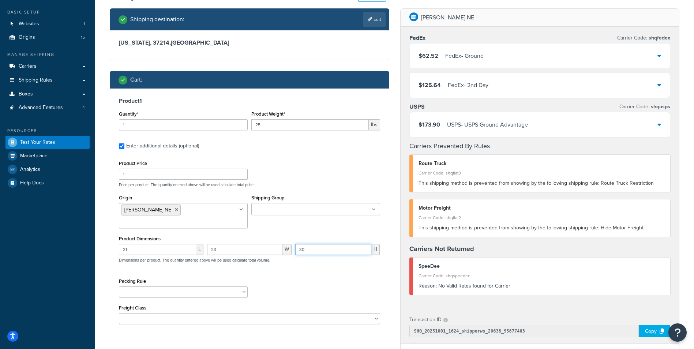
scroll to position [183, 0]
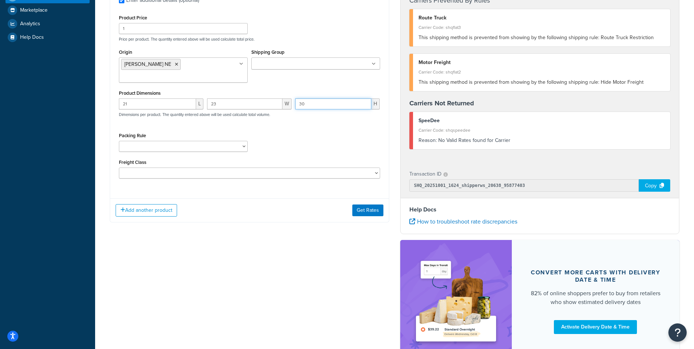
type input "30"
click at [370, 198] on div "Add another product Get Rates" at bounding box center [249, 210] width 279 height 24
click at [370, 205] on button "Get Rates" at bounding box center [367, 211] width 31 height 12
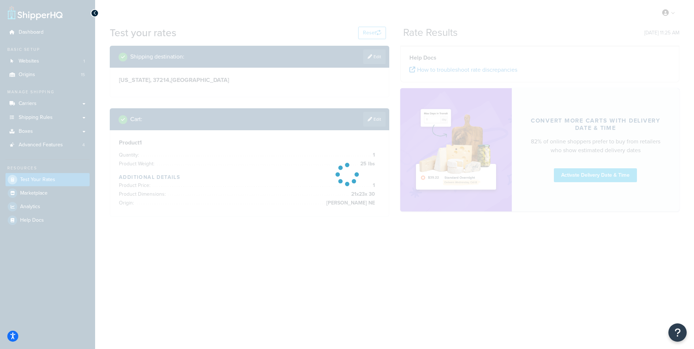
scroll to position [0, 0]
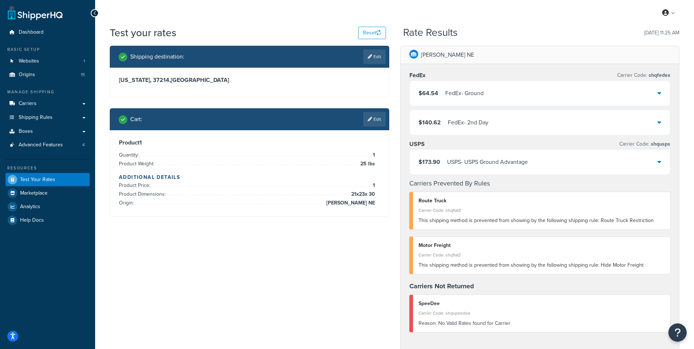
click at [376, 123] on link "Edit" at bounding box center [374, 119] width 22 height 15
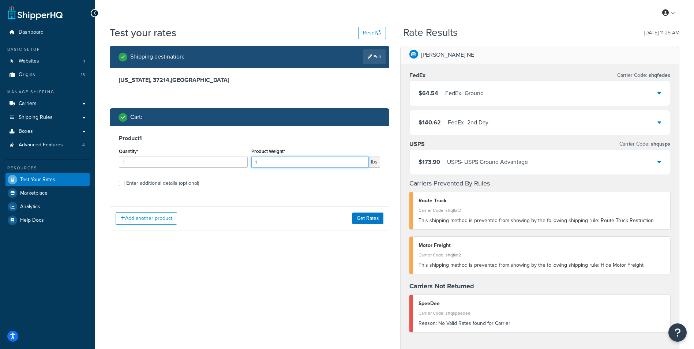
click at [328, 161] on input "1" at bounding box center [309, 162] width 117 height 11
type input "10"
click at [147, 182] on div "Enter additional details (optional)" at bounding box center [162, 183] width 73 height 10
click at [124, 182] on input "Enter additional details (optional)" at bounding box center [121, 183] width 5 height 5
checkbox input "true"
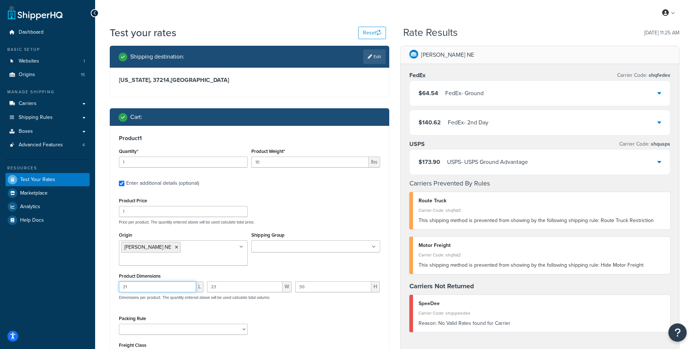
drag, startPoint x: 149, startPoint y: 274, endPoint x: 123, endPoint y: 277, distance: 26.2
click at [123, 281] on input "21" at bounding box center [157, 286] width 77 height 11
type input "14"
type input "10"
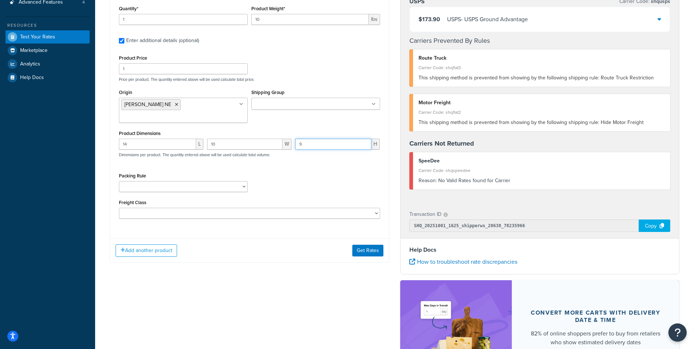
scroll to position [146, 0]
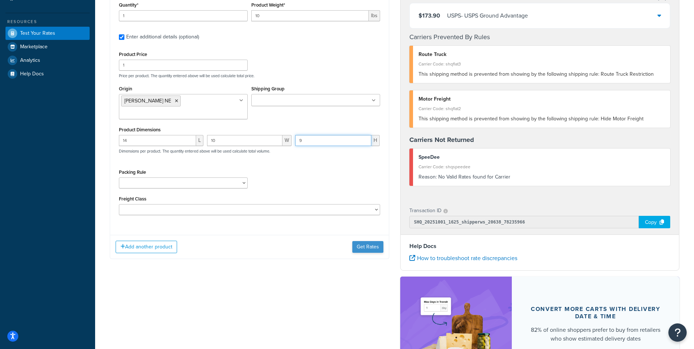
type input "9"
click at [369, 241] on button "Get Rates" at bounding box center [367, 247] width 31 height 12
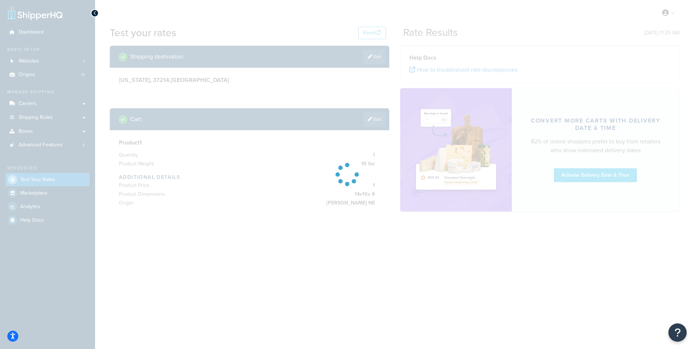
scroll to position [0, 0]
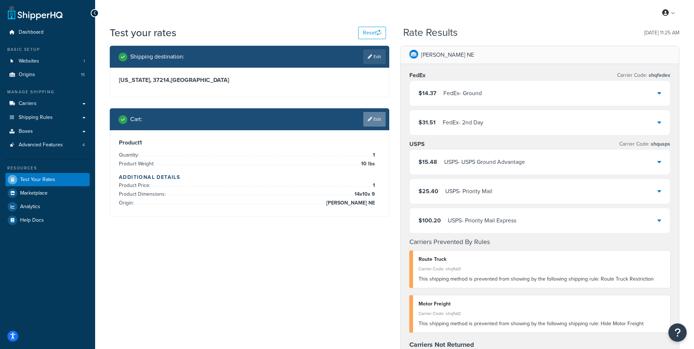
click at [378, 116] on link "Edit" at bounding box center [374, 119] width 22 height 15
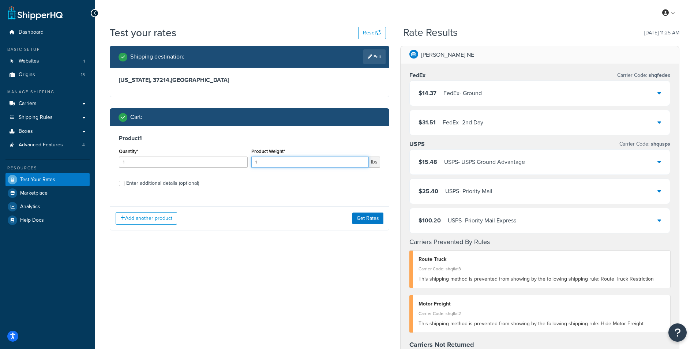
click at [305, 161] on input "1" at bounding box center [309, 162] width 117 height 11
type input "8.1"
click at [166, 186] on div "Enter additional details (optional)" at bounding box center [162, 183] width 73 height 10
click at [124, 186] on input "Enter additional details (optional)" at bounding box center [121, 183] width 5 height 5
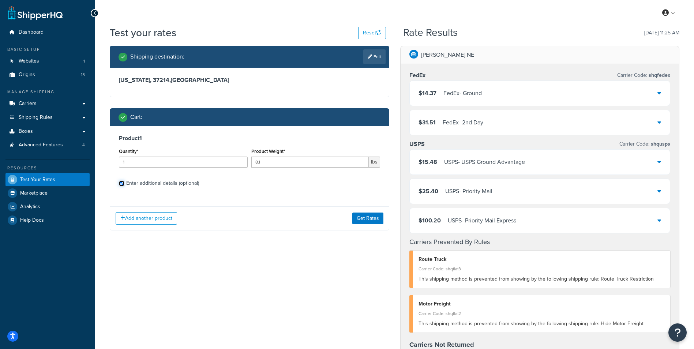
checkbox input "true"
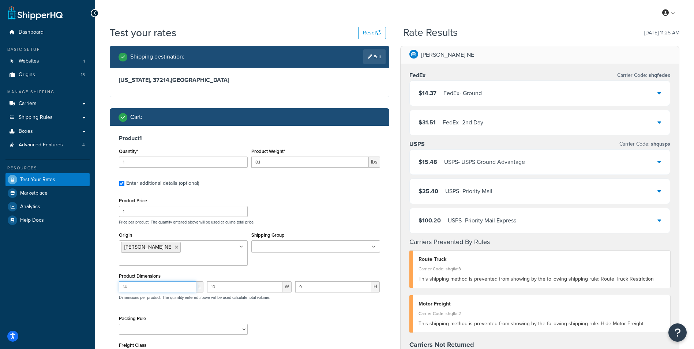
drag, startPoint x: 158, startPoint y: 275, endPoint x: 150, endPoint y: 275, distance: 8.1
click at [157, 281] on input "14" at bounding box center [157, 286] width 77 height 11
click at [150, 281] on input "14" at bounding box center [157, 286] width 77 height 11
drag, startPoint x: 150, startPoint y: 275, endPoint x: 114, endPoint y: 277, distance: 35.6
click at [114, 277] on div "Product 1 Quantity* 1 Product Weight* 8.1 lbs Enter additional details (optiona…" at bounding box center [249, 251] width 279 height 250
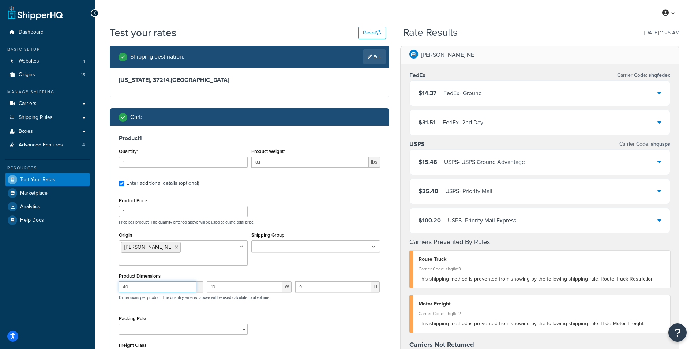
type input "40"
type input "17"
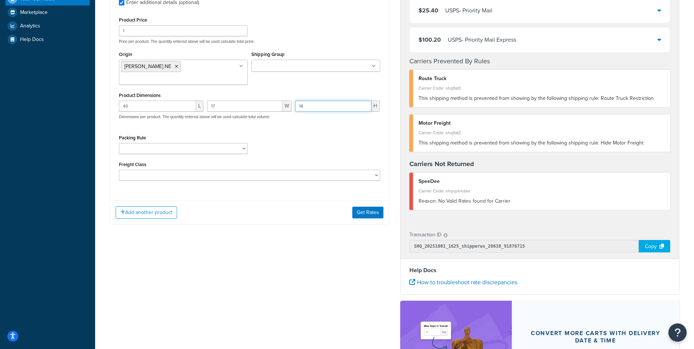
scroll to position [183, 0]
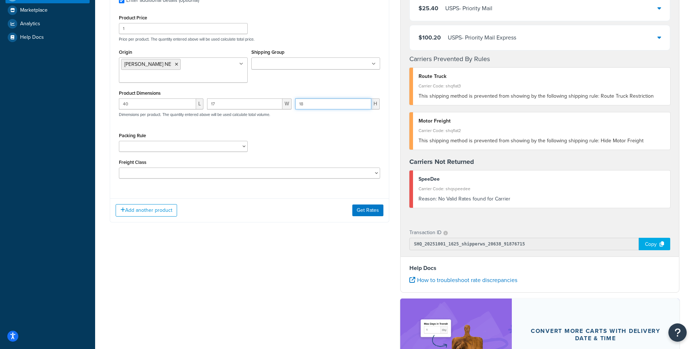
type input "18"
click at [371, 198] on div "Add another product Get Rates" at bounding box center [249, 210] width 279 height 24
click at [370, 205] on button "Get Rates" at bounding box center [367, 211] width 31 height 12
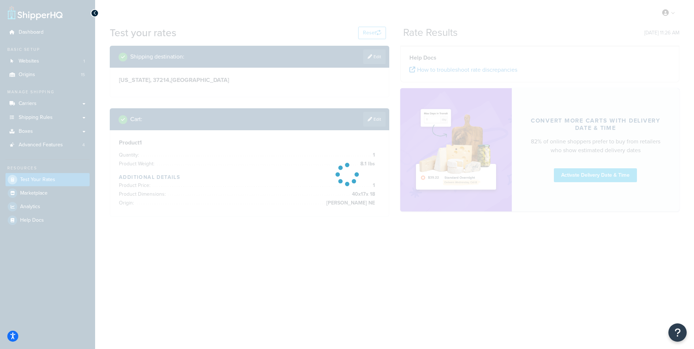
scroll to position [0, 0]
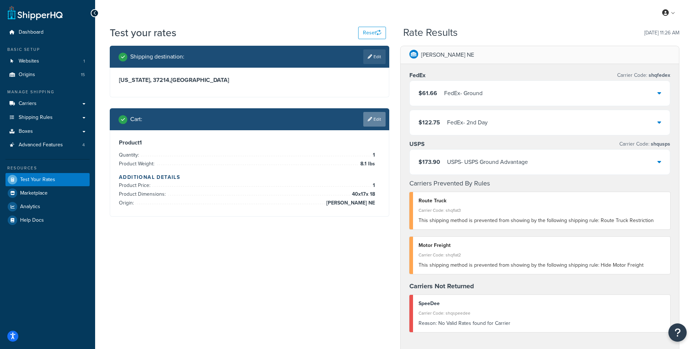
click at [378, 117] on link "Edit" at bounding box center [374, 119] width 22 height 15
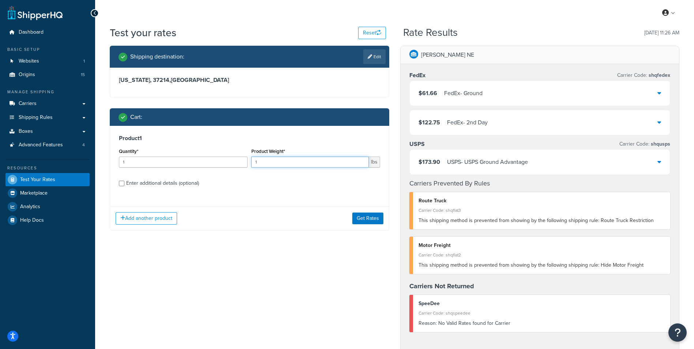
drag, startPoint x: 328, startPoint y: 158, endPoint x: 256, endPoint y: 162, distance: 72.2
click at [256, 162] on input "1" at bounding box center [309, 162] width 117 height 11
type input "6"
click at [139, 182] on div "Enter additional details (optional)" at bounding box center [162, 183] width 73 height 10
click at [124, 182] on input "Enter additional details (optional)" at bounding box center [121, 183] width 5 height 5
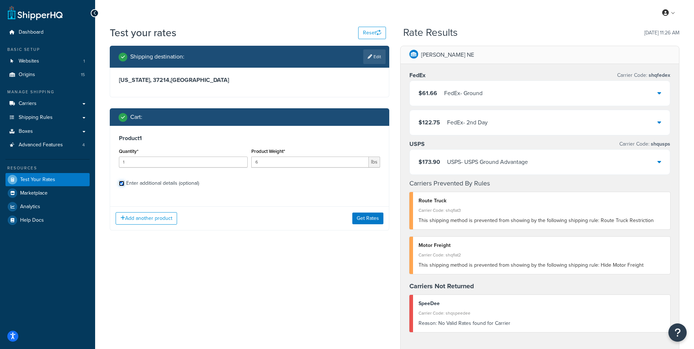
checkbox input "true"
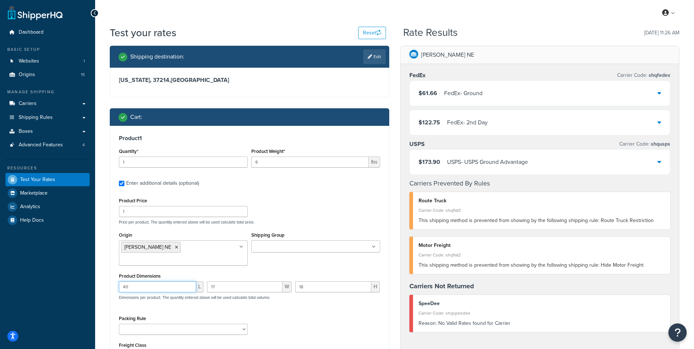
drag, startPoint x: 148, startPoint y: 275, endPoint x: -1, endPoint y: 249, distance: 152.1
click at [0, 249] on html "Accessibility Screen-Reader Guide, Feedback, and Issue Reporting | New window S…" at bounding box center [347, 295] width 694 height 590
type input "7"
type input "22"
type input "6"
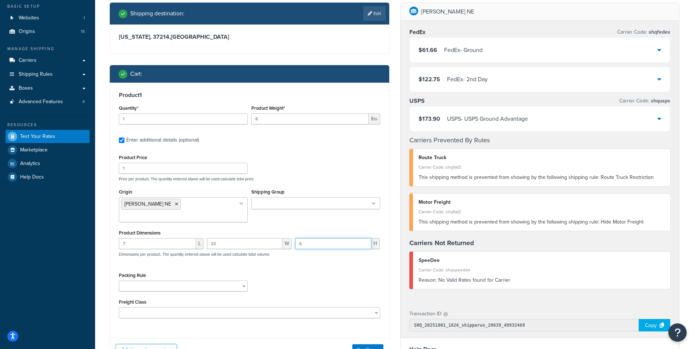
scroll to position [110, 0]
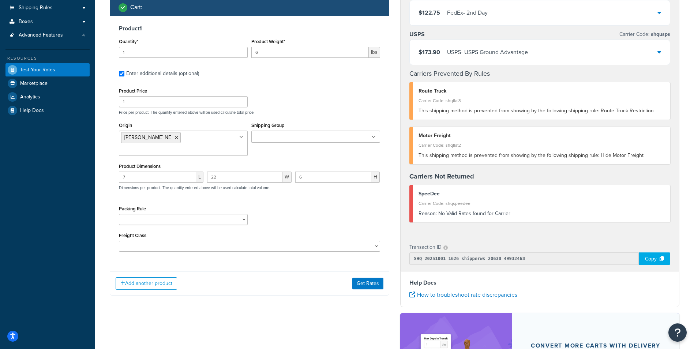
click at [376, 279] on div "Add another product Get Rates" at bounding box center [249, 284] width 279 height 24
click at [378, 278] on button "Get Rates" at bounding box center [367, 284] width 31 height 12
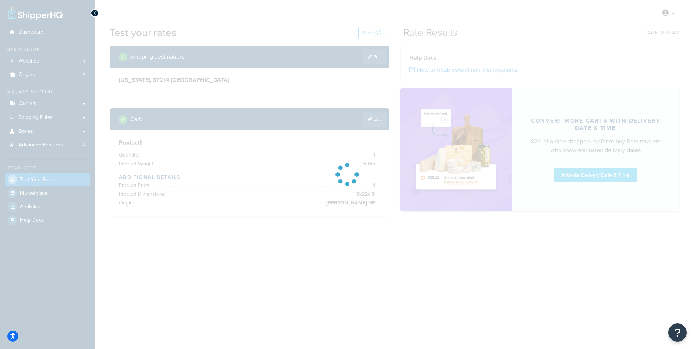
scroll to position [0, 0]
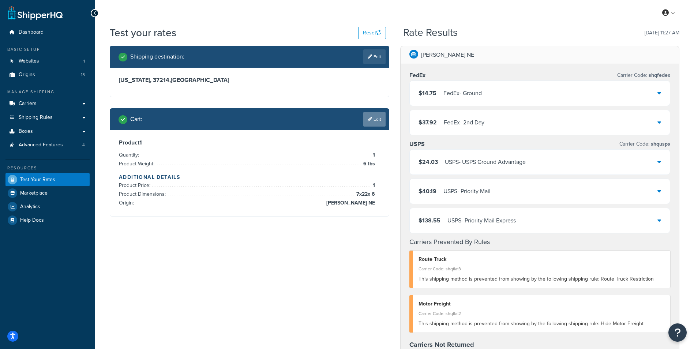
click at [376, 114] on link "Edit" at bounding box center [374, 119] width 22 height 15
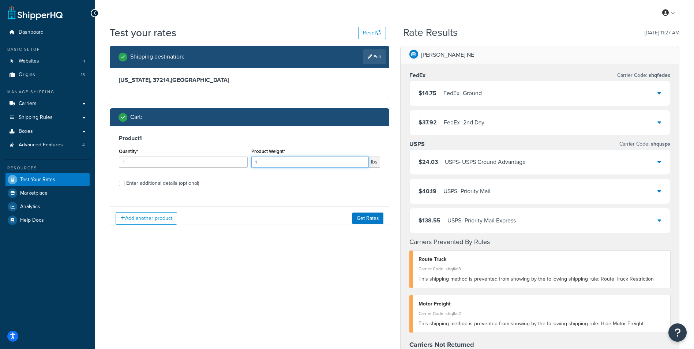
drag, startPoint x: 282, startPoint y: 158, endPoint x: 203, endPoint y: 158, distance: 79.1
click at [203, 158] on div "Quantity* 1 Product Weight* 1 lbs" at bounding box center [249, 159] width 265 height 27
type input "5"
click at [179, 184] on div "Enter additional details (optional)" at bounding box center [162, 183] width 73 height 10
click at [124, 184] on input "Enter additional details (optional)" at bounding box center [121, 183] width 5 height 5
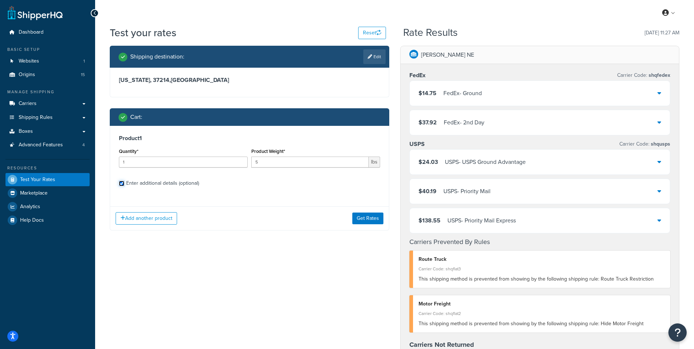
checkbox input "true"
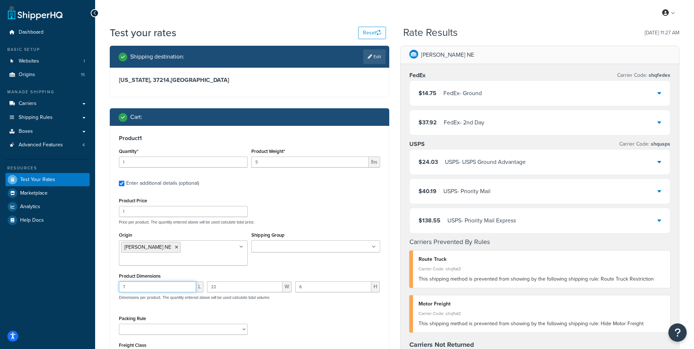
drag, startPoint x: 138, startPoint y: 272, endPoint x: 89, endPoint y: 273, distance: 48.7
click at [89, 273] on div "Dashboard Basic Setup Websites 1 Origins 15 Manage Shipping Carriers Carriers A…" at bounding box center [347, 324] width 694 height 649
type input "21"
type input "7"
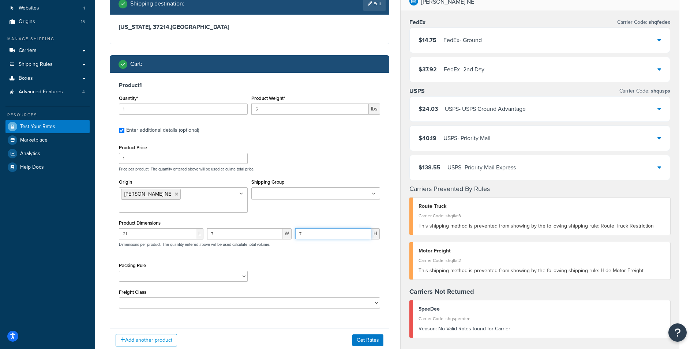
scroll to position [110, 0]
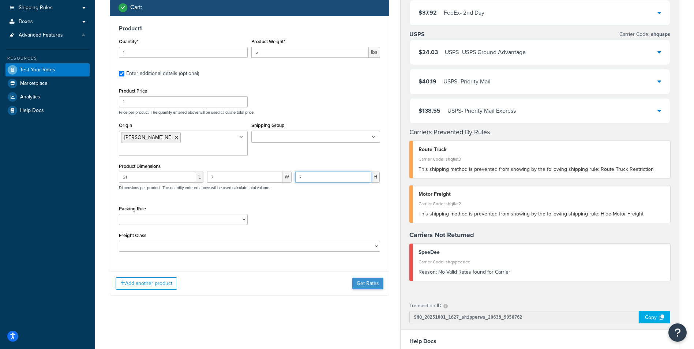
type input "7"
click at [368, 278] on button "Get Rates" at bounding box center [367, 284] width 31 height 12
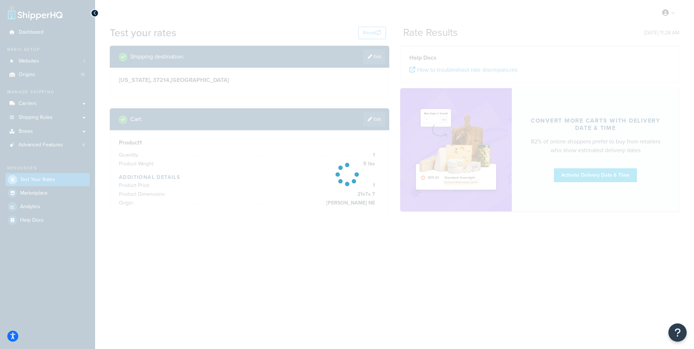
scroll to position [0, 0]
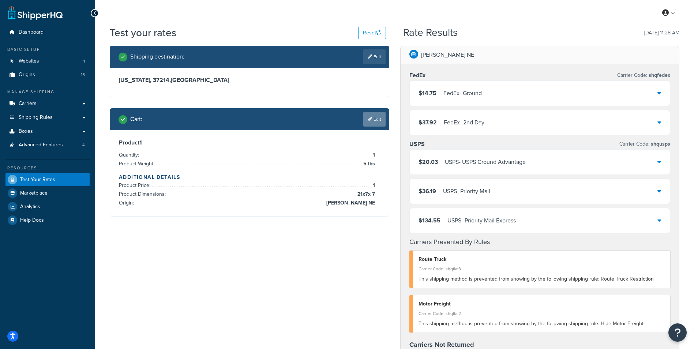
click at [380, 120] on link "Edit" at bounding box center [374, 119] width 22 height 15
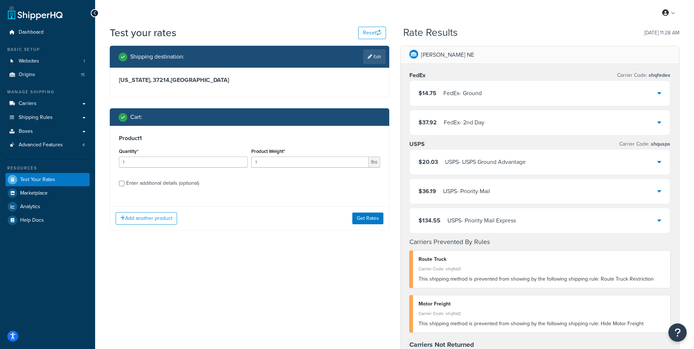
click at [284, 168] on div "Product Weight* 1 lbs" at bounding box center [316, 159] width 132 height 27
click at [284, 162] on input "1" at bounding box center [309, 162] width 117 height 11
type input "54"
click at [150, 186] on div "Enter additional details (optional)" at bounding box center [162, 183] width 73 height 10
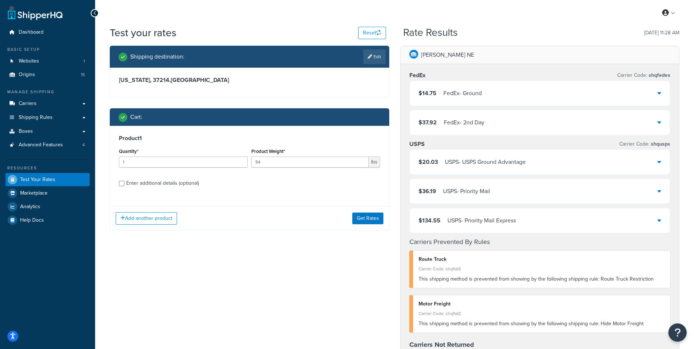
drag, startPoint x: 150, startPoint y: 186, endPoint x: 140, endPoint y: 182, distance: 10.8
click at [142, 182] on div "Enter additional details (optional)" at bounding box center [162, 183] width 73 height 10
click at [124, 182] on input "Enter additional details (optional)" at bounding box center [121, 183] width 5 height 5
checkbox input "true"
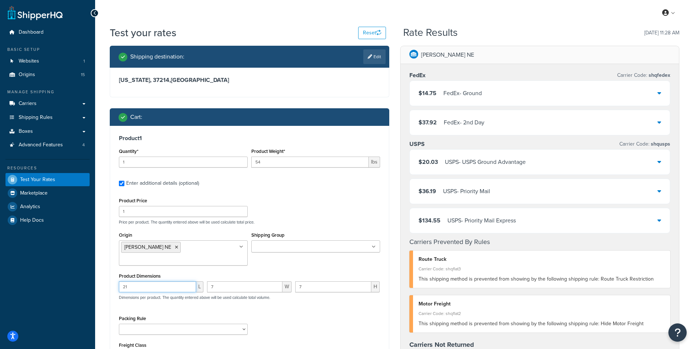
drag, startPoint x: 170, startPoint y: 273, endPoint x: 65, endPoint y: 254, distance: 106.7
click at [65, 254] on div "Dashboard Basic Setup Websites 1 Origins 15 Manage Shipping Carriers Carriers A…" at bounding box center [347, 324] width 694 height 649
type input "54"
type input "8"
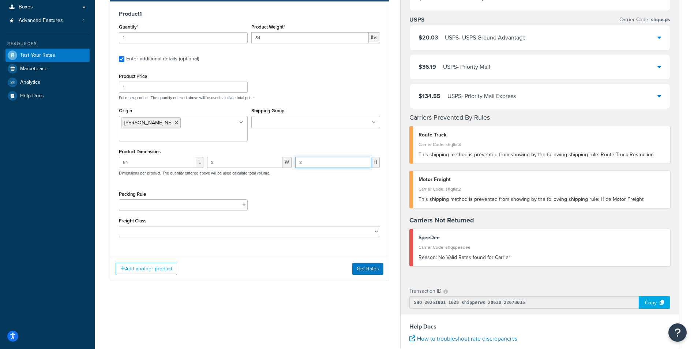
scroll to position [146, 0]
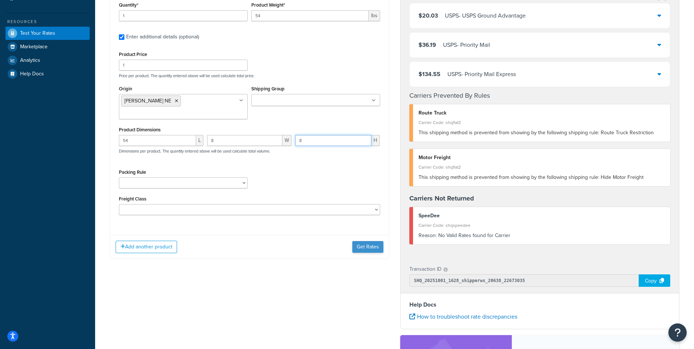
type input "8"
click at [369, 241] on button "Get Rates" at bounding box center [367, 247] width 31 height 12
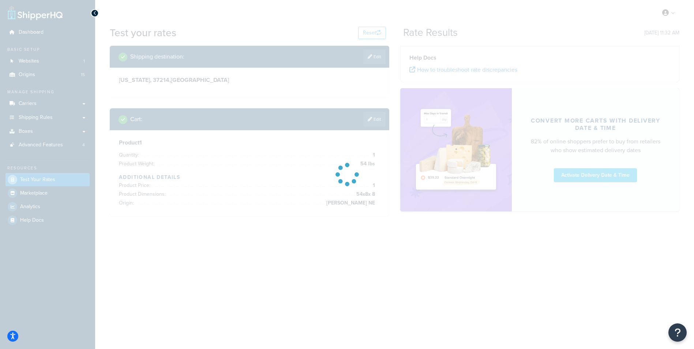
scroll to position [0, 0]
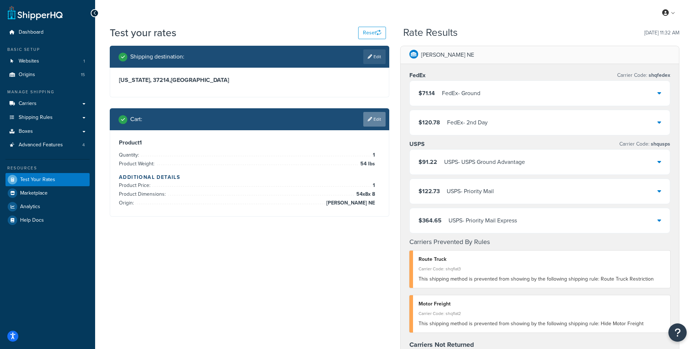
click at [381, 120] on link "Edit" at bounding box center [374, 119] width 22 height 15
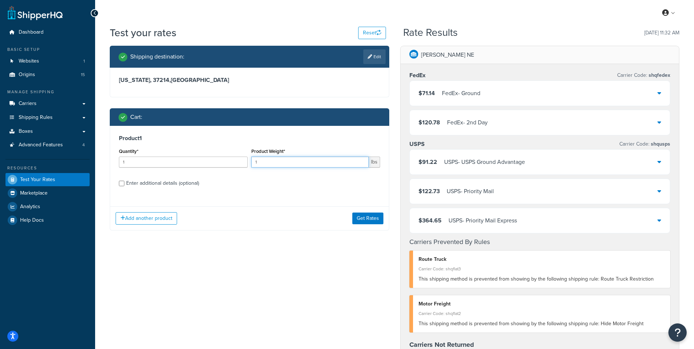
drag, startPoint x: 284, startPoint y: 159, endPoint x: 249, endPoint y: 162, distance: 35.2
click at [251, 162] on input "1" at bounding box center [309, 162] width 117 height 11
type input "6.3"
click at [173, 182] on div "Enter additional details (optional)" at bounding box center [162, 183] width 73 height 10
click at [124, 182] on input "Enter additional details (optional)" at bounding box center [121, 183] width 5 height 5
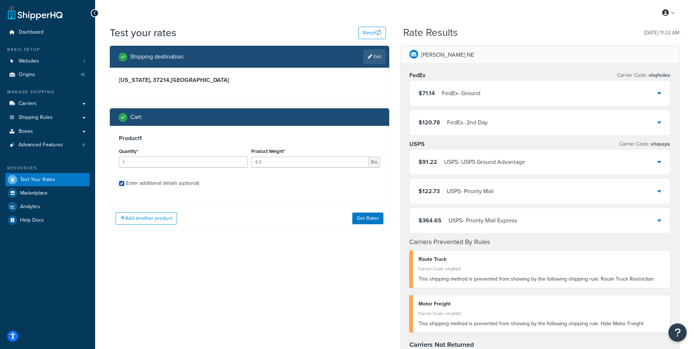
checkbox input "true"
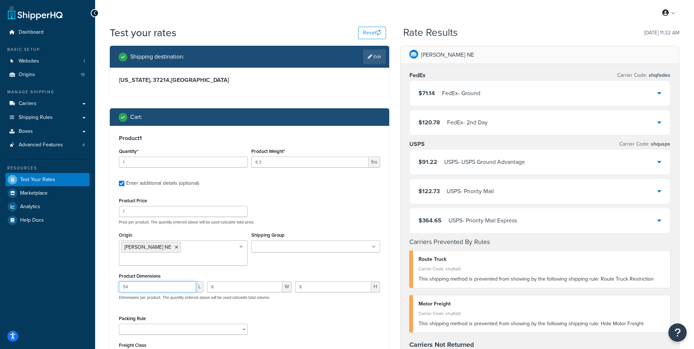
drag, startPoint x: 141, startPoint y: 277, endPoint x: 80, endPoint y: 268, distance: 62.2
click at [80, 268] on div "Dashboard Basic Setup Websites 1 Origins 15 Manage Shipping Carriers Carriers A…" at bounding box center [347, 324] width 694 height 649
type input "18"
type input "8.5"
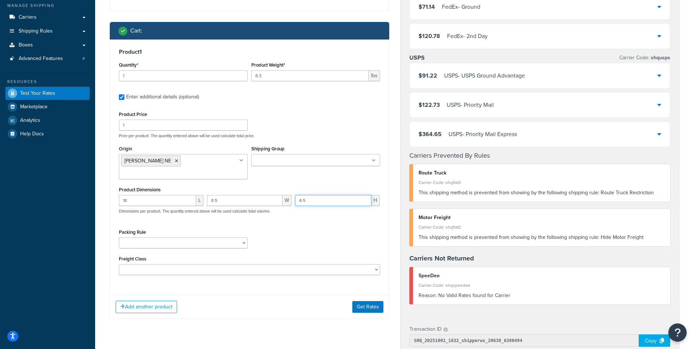
scroll to position [110, 0]
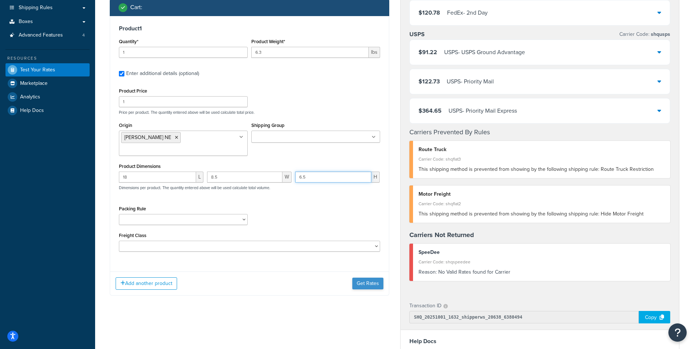
type input "6.5"
click at [368, 278] on button "Get Rates" at bounding box center [367, 284] width 31 height 12
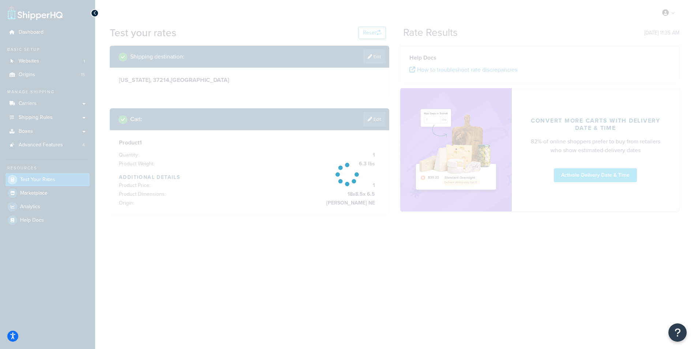
scroll to position [0, 0]
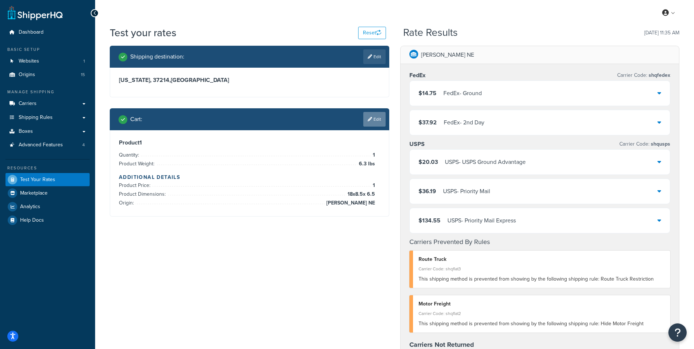
click at [382, 121] on link "Edit" at bounding box center [374, 119] width 22 height 15
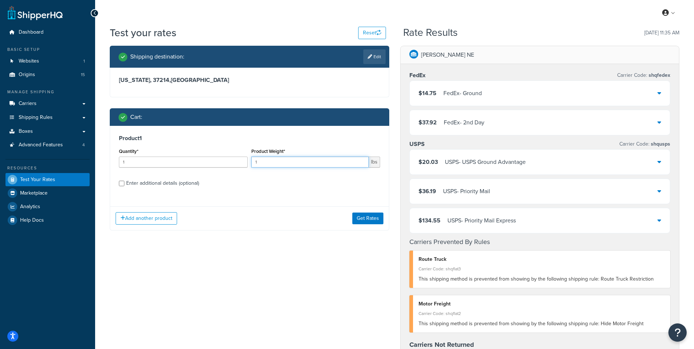
drag, startPoint x: 313, startPoint y: 161, endPoint x: 224, endPoint y: 147, distance: 89.8
click at [225, 150] on div "Quantity* 1 Product Weight* 1 lbs" at bounding box center [249, 159] width 265 height 27
type input "8.5"
click at [132, 179] on div "Enter additional details (optional)" at bounding box center [162, 183] width 73 height 10
click at [124, 181] on input "Enter additional details (optional)" at bounding box center [121, 183] width 5 height 5
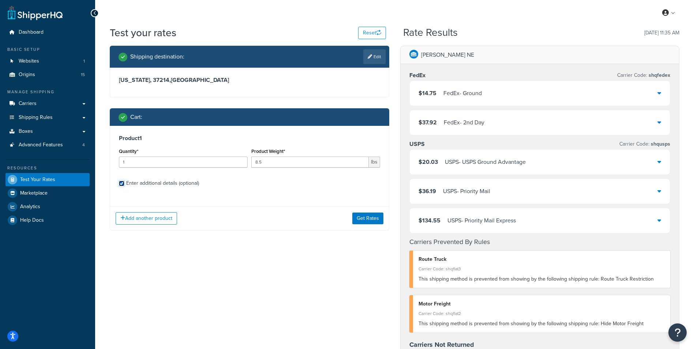
checkbox input "true"
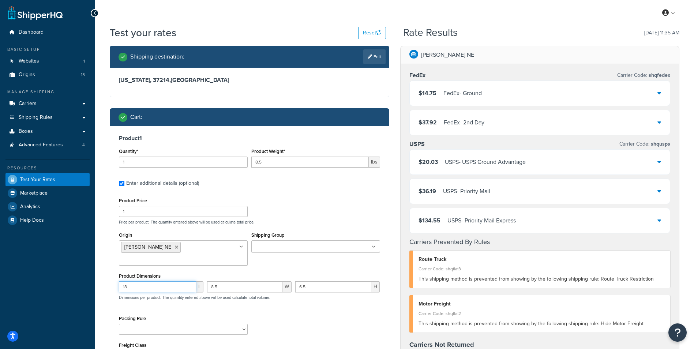
drag, startPoint x: 148, startPoint y: 273, endPoint x: 90, endPoint y: 266, distance: 58.7
click at [90, 266] on div "Dashboard Basic Setup Websites 1 Origins 15 Manage Shipping Carriers Carriers A…" at bounding box center [347, 324] width 694 height 649
type input "13"
type input "10"
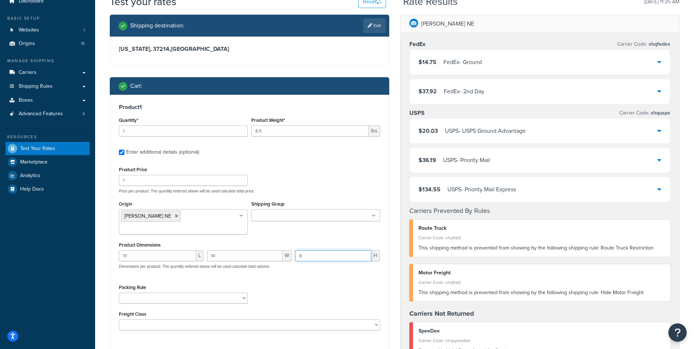
scroll to position [110, 0]
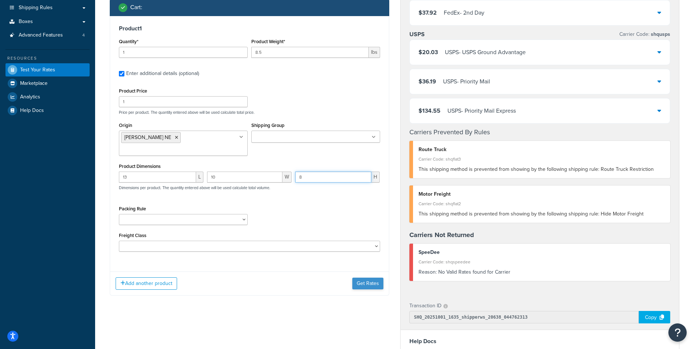
type input "8"
click at [373, 278] on button "Get Rates" at bounding box center [367, 284] width 31 height 12
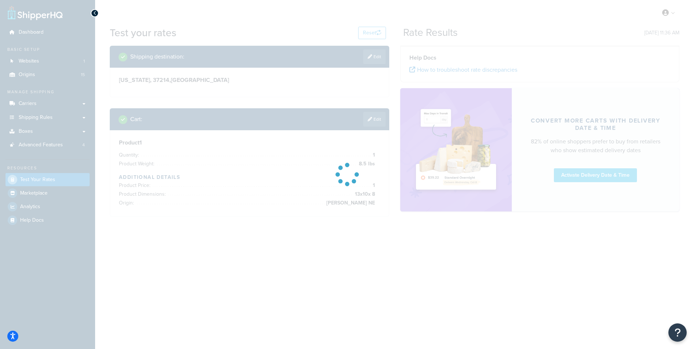
scroll to position [0, 0]
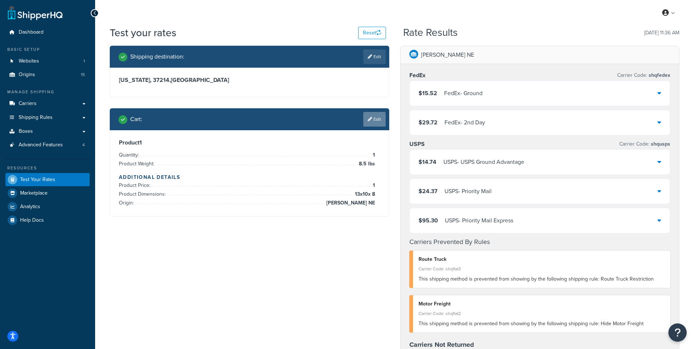
click at [376, 117] on link "Edit" at bounding box center [374, 119] width 22 height 15
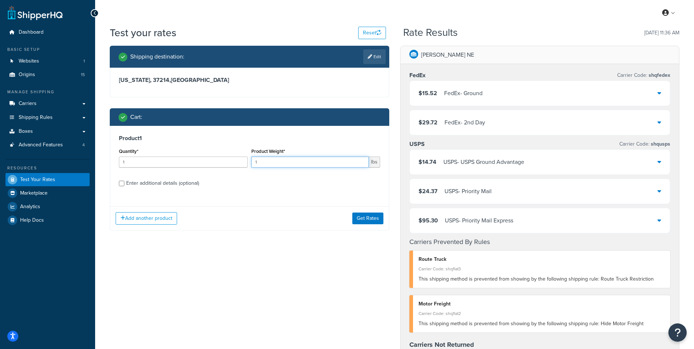
click at [325, 163] on input "1" at bounding box center [309, 162] width 117 height 11
type input "114"
click at [160, 181] on div "Enter additional details (optional)" at bounding box center [162, 183] width 73 height 10
click at [124, 181] on input "Enter additional details (optional)" at bounding box center [121, 183] width 5 height 5
checkbox input "true"
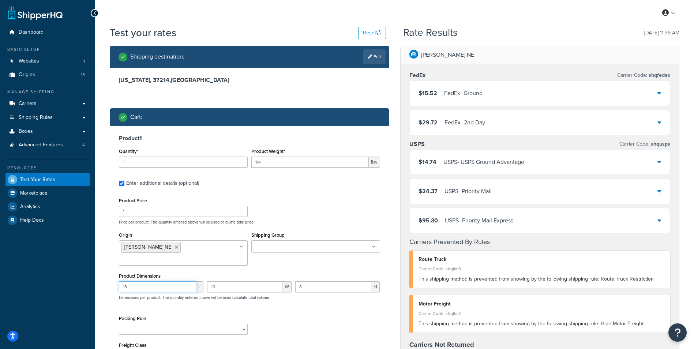
drag, startPoint x: 144, startPoint y: 277, endPoint x: 8, endPoint y: 267, distance: 136.9
click at [8, 267] on div "Dashboard Basic Setup Websites 1 Origins 15 Manage Shipping Carriers Carriers A…" at bounding box center [347, 324] width 694 height 649
type input "31"
type input "28"
drag, startPoint x: 315, startPoint y: 274, endPoint x: 275, endPoint y: 276, distance: 40.7
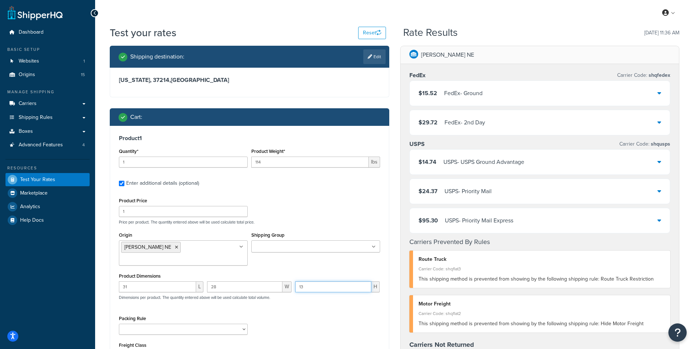
click at [275, 281] on div "31 L 28 W 13 H Dimensions per product. The quantity entered above will be used …" at bounding box center [249, 294] width 265 height 27
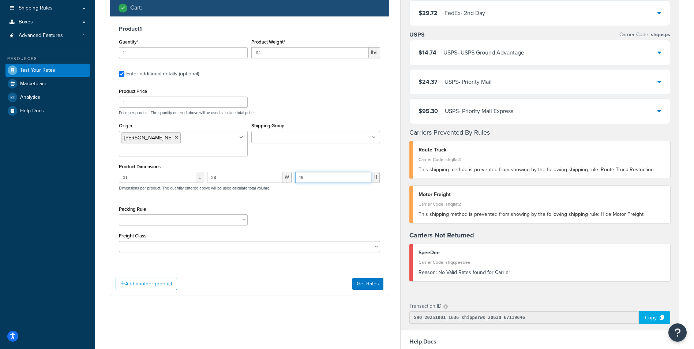
scroll to position [110, 0]
type input "16"
click at [372, 278] on button "Get Rates" at bounding box center [367, 284] width 31 height 12
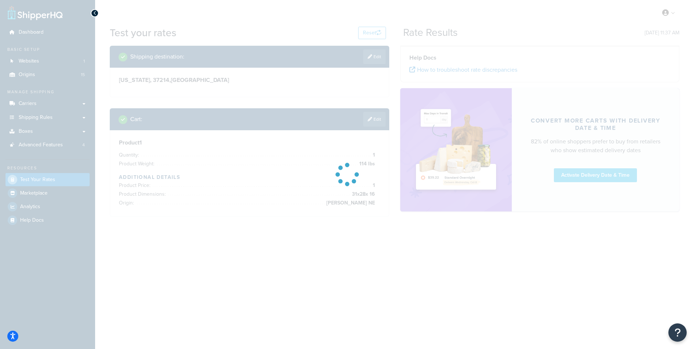
scroll to position [0, 0]
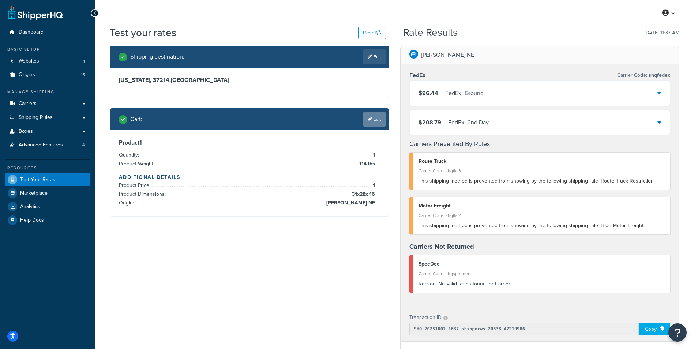
click at [377, 123] on link "Edit" at bounding box center [374, 119] width 22 height 15
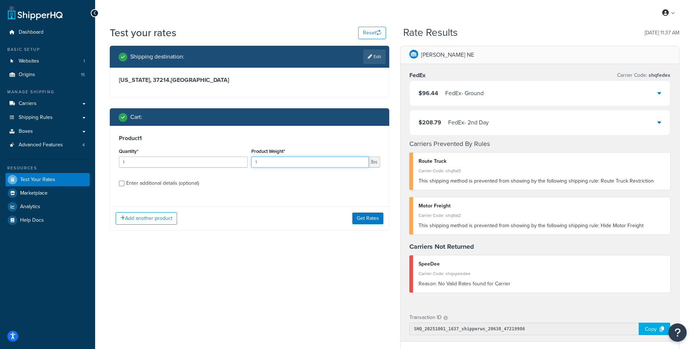
click at [304, 162] on input "1" at bounding box center [309, 162] width 117 height 11
type input "215"
click at [168, 183] on div "Enter additional details (optional)" at bounding box center [162, 183] width 73 height 10
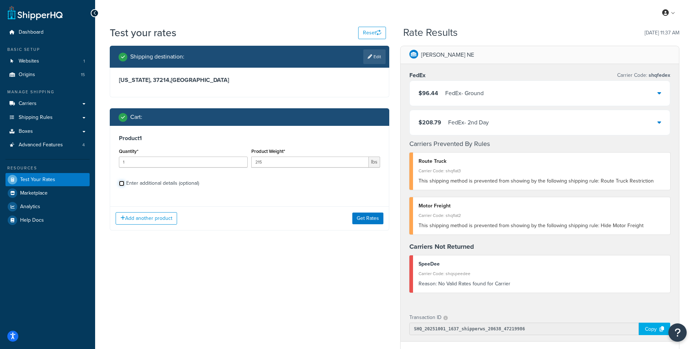
click at [124, 183] on input "Enter additional details (optional)" at bounding box center [121, 183] width 5 height 5
checkbox input "true"
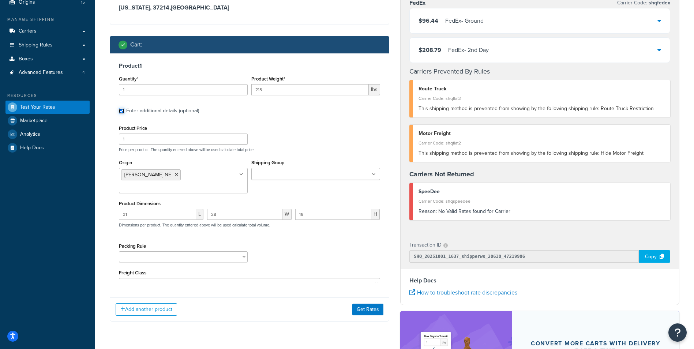
scroll to position [73, 0]
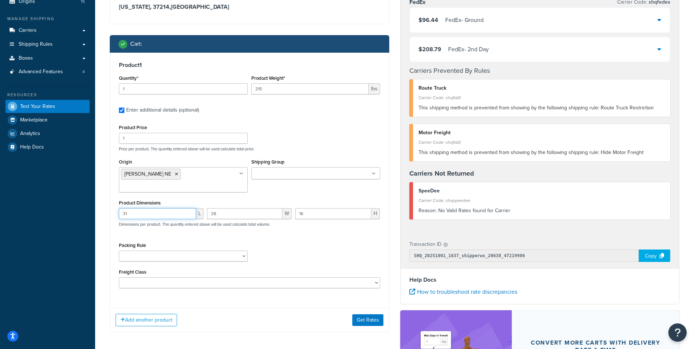
click at [157, 208] on input "31" at bounding box center [157, 213] width 77 height 11
click at [370, 314] on button "Get Rates" at bounding box center [367, 320] width 31 height 12
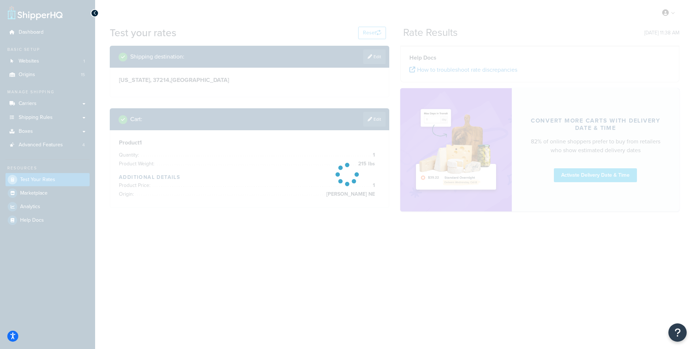
scroll to position [0, 0]
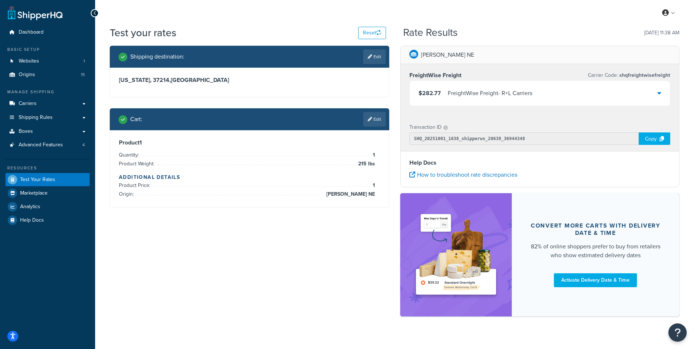
click at [376, 115] on link "Edit" at bounding box center [374, 119] width 22 height 15
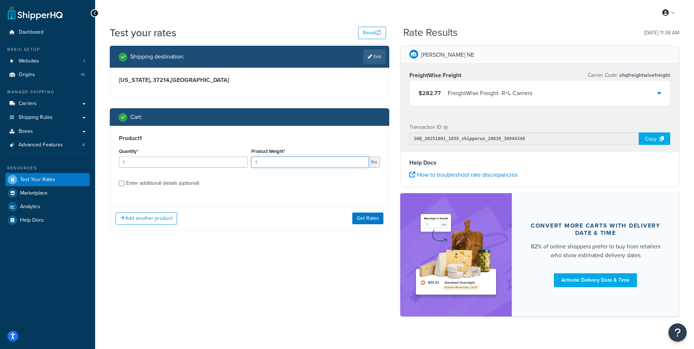
drag, startPoint x: 307, startPoint y: 160, endPoint x: 131, endPoint y: 158, distance: 175.7
click at [131, 158] on div "Quantity* 1 Product Weight* 1 lbs" at bounding box center [249, 159] width 265 height 27
type input "40"
click at [144, 185] on div "Enter additional details (optional)" at bounding box center [162, 183] width 73 height 10
click at [124, 185] on input "Enter additional details (optional)" at bounding box center [121, 183] width 5 height 5
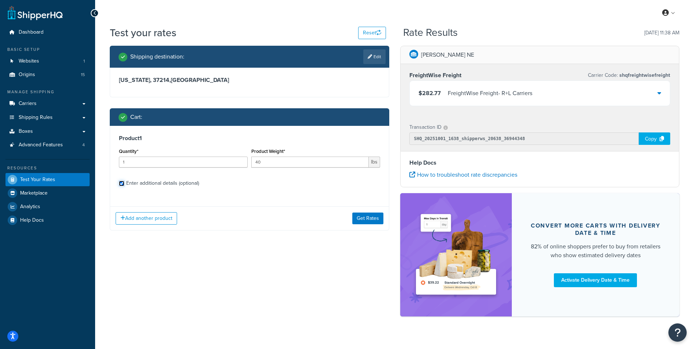
checkbox input "true"
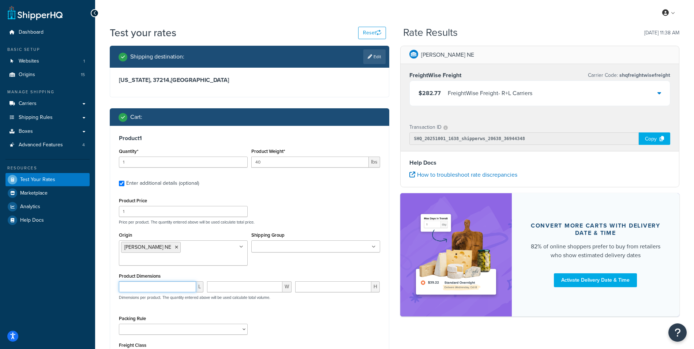
click at [146, 281] on input "number" at bounding box center [157, 286] width 77 height 11
type input "16"
type input "30"
type input "22"
drag, startPoint x: 227, startPoint y: 275, endPoint x: 206, endPoint y: 275, distance: 21.2
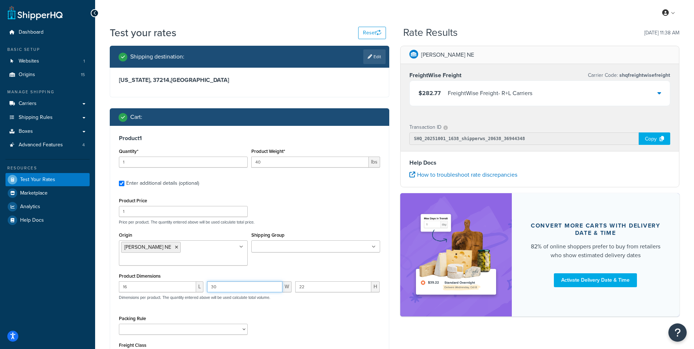
click at [206, 281] on div "30 W" at bounding box center [249, 289] width 88 height 16
type input "22"
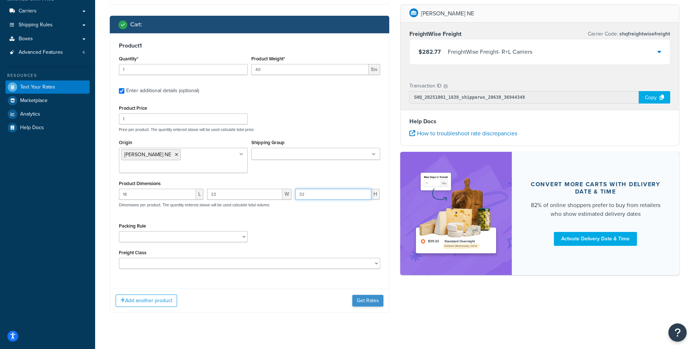
type input "32"
click at [365, 295] on button "Get Rates" at bounding box center [367, 301] width 31 height 12
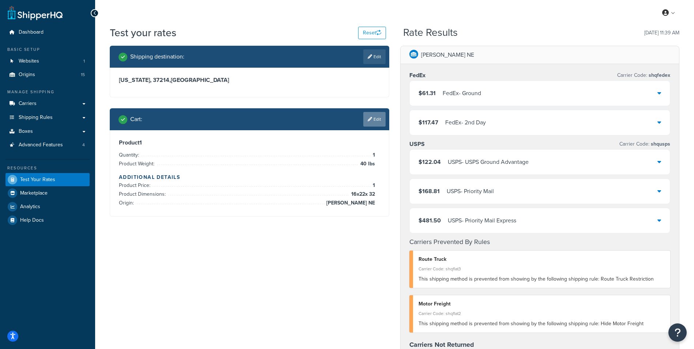
click at [379, 115] on link "Edit" at bounding box center [374, 119] width 22 height 15
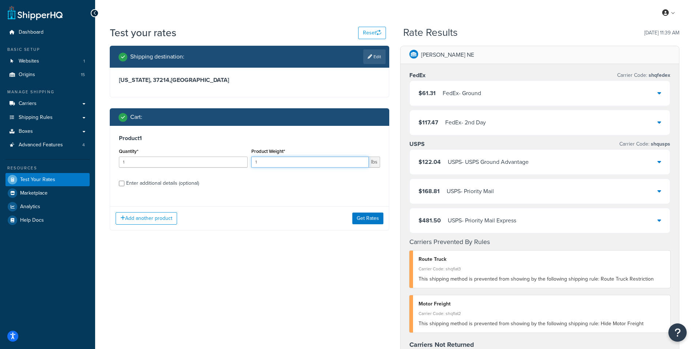
drag, startPoint x: 295, startPoint y: 160, endPoint x: 224, endPoint y: 153, distance: 71.3
click at [228, 154] on div "Quantity* 1 Product Weight* 1 lbs" at bounding box center [249, 159] width 265 height 27
type input "40"
click at [152, 185] on div "Enter additional details (optional)" at bounding box center [162, 183] width 73 height 10
click at [124, 185] on input "Enter additional details (optional)" at bounding box center [121, 183] width 5 height 5
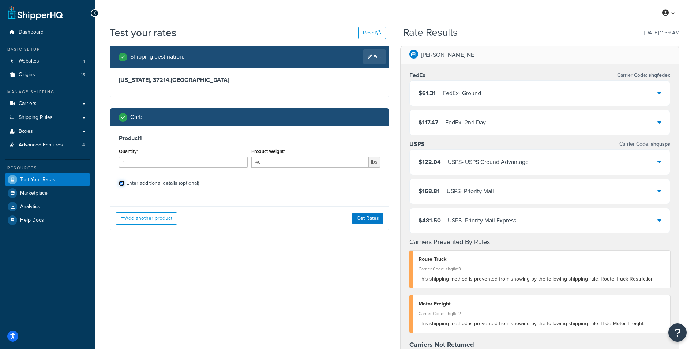
checkbox input "true"
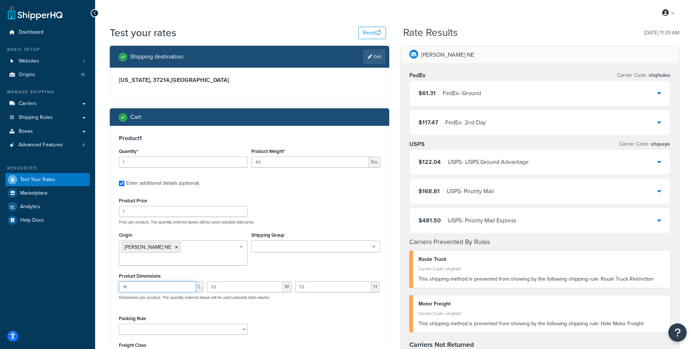
drag, startPoint x: 152, startPoint y: 276, endPoint x: 94, endPoint y: 277, distance: 58.6
click at [94, 277] on div "Dashboard Basic Setup Websites 1 Origins 15 Manage Shipping Carriers Carriers A…" at bounding box center [347, 324] width 694 height 649
type input "24"
type input "32"
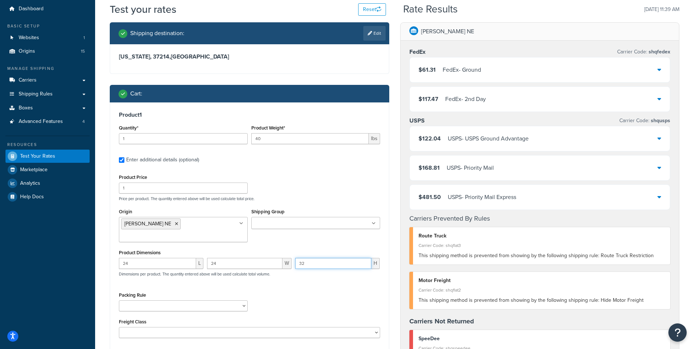
scroll to position [37, 0]
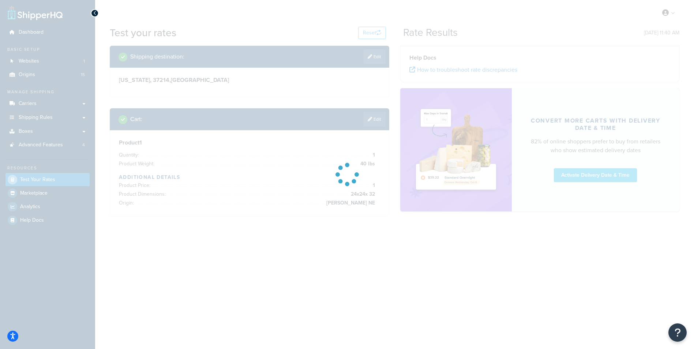
scroll to position [0, 0]
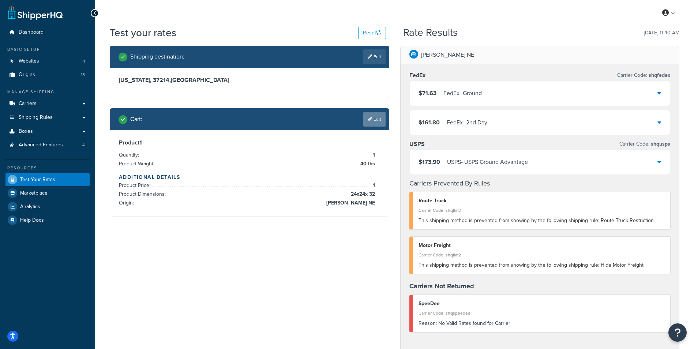
click at [382, 122] on link "Edit" at bounding box center [374, 119] width 22 height 15
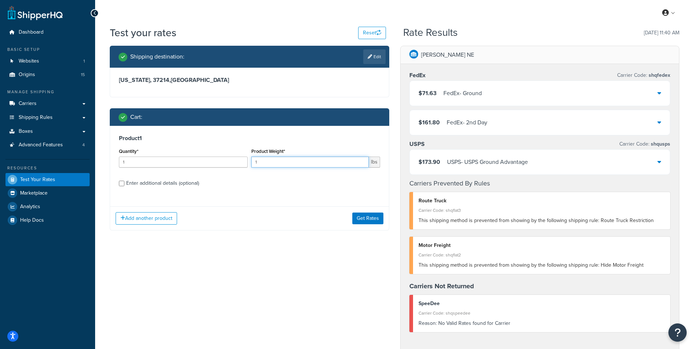
click at [300, 158] on input "1" at bounding box center [309, 162] width 117 height 11
type input "10"
click at [150, 184] on div "Enter additional details (optional)" at bounding box center [162, 183] width 73 height 10
click at [124, 184] on input "Enter additional details (optional)" at bounding box center [121, 183] width 5 height 5
checkbox input "true"
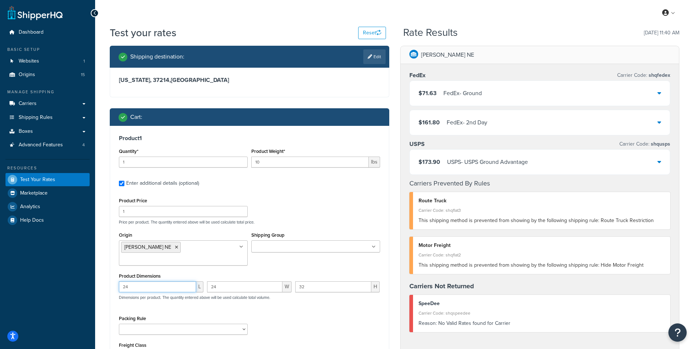
drag, startPoint x: 143, startPoint y: 279, endPoint x: 121, endPoint y: 276, distance: 22.2
click at [121, 281] on input "24" at bounding box center [157, 286] width 77 height 11
type input "15"
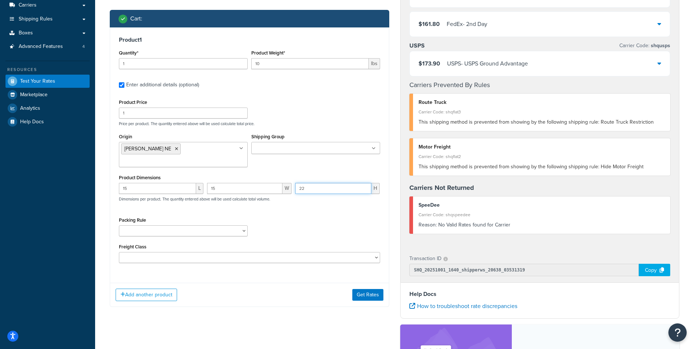
scroll to position [110, 0]
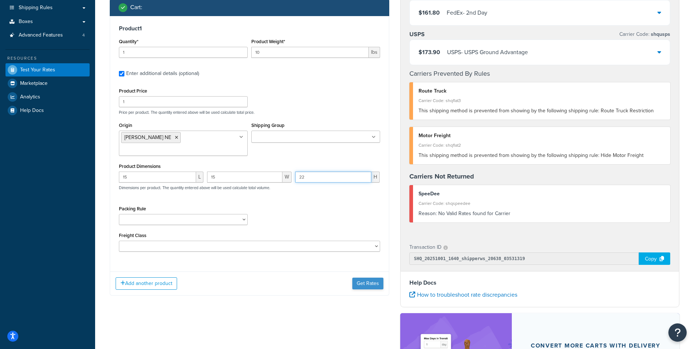
type input "22"
click at [376, 278] on button "Get Rates" at bounding box center [367, 284] width 31 height 12
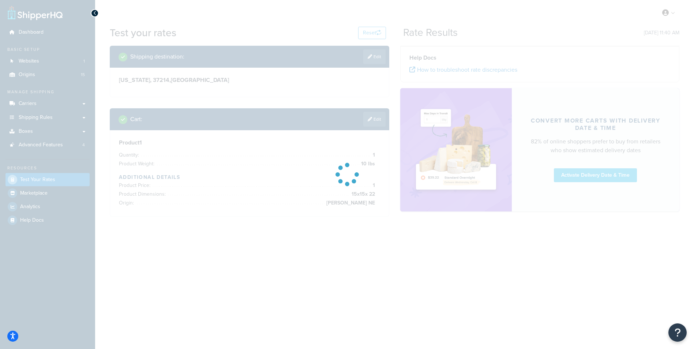
scroll to position [0, 0]
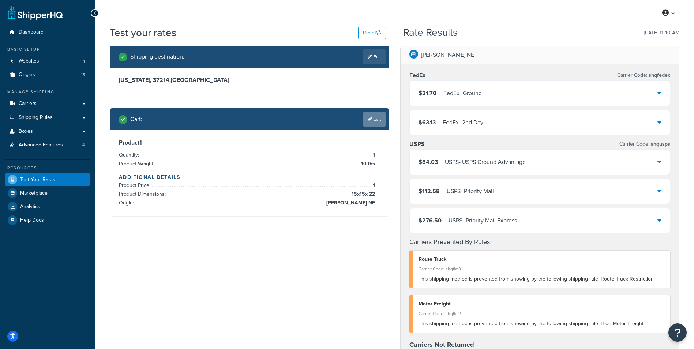
click at [374, 120] on link "Edit" at bounding box center [374, 119] width 22 height 15
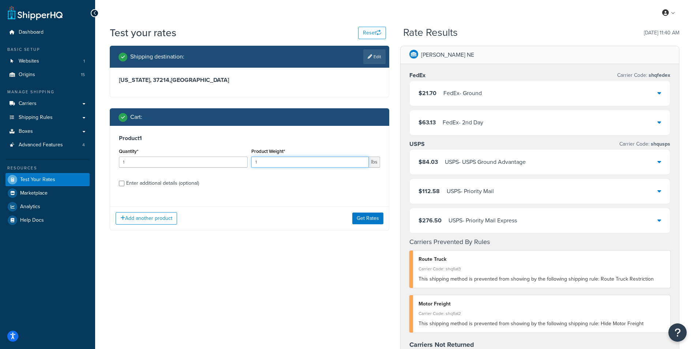
drag, startPoint x: 281, startPoint y: 163, endPoint x: 168, endPoint y: 154, distance: 112.7
click at [168, 154] on div "Quantity* 1 Product Weight* 1 lbs" at bounding box center [249, 159] width 265 height 27
type input "33"
click at [148, 188] on div "Enter additional details (optional)" at bounding box center [162, 183] width 73 height 10
click at [124, 186] on input "Enter additional details (optional)" at bounding box center [121, 183] width 5 height 5
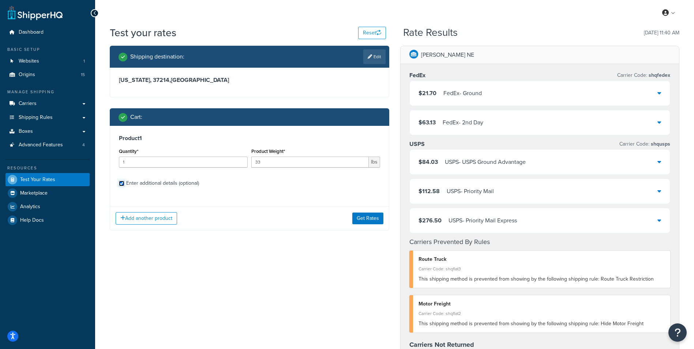
checkbox input "true"
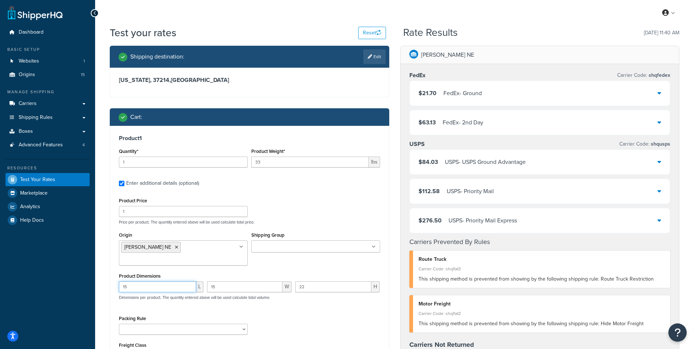
click at [152, 281] on input "15" at bounding box center [157, 286] width 77 height 11
type input "24"
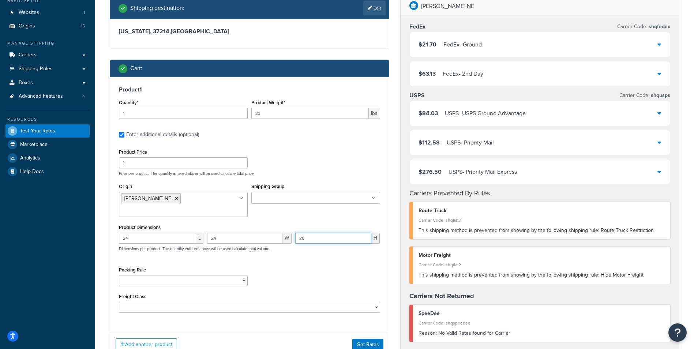
scroll to position [73, 0]
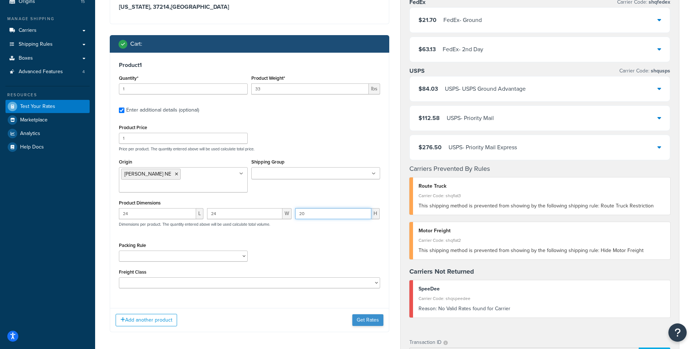
type input "20"
click at [369, 314] on button "Get Rates" at bounding box center [367, 320] width 31 height 12
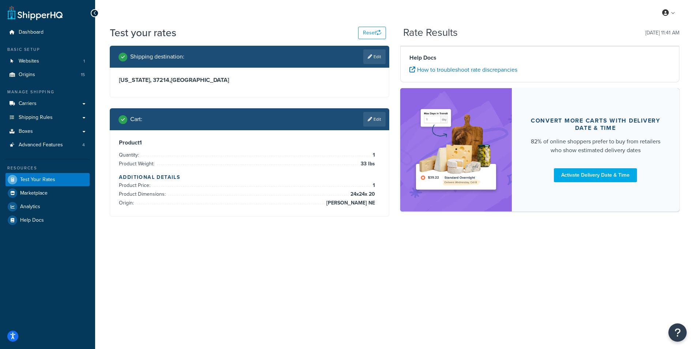
scroll to position [0, 0]
